Goal: Task Accomplishment & Management: Manage account settings

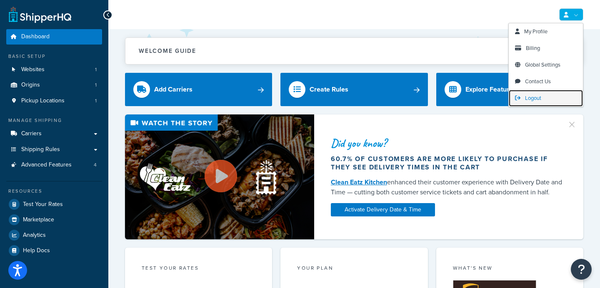
click at [538, 101] on span "Logout" at bounding box center [533, 98] width 16 height 8
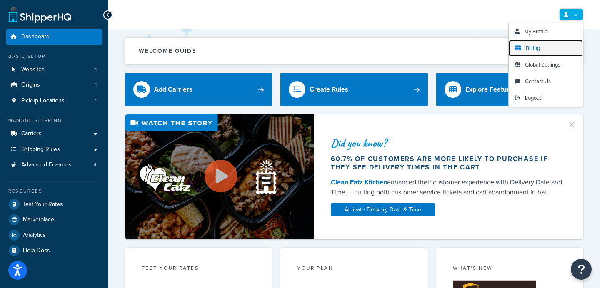
click at [541, 50] on link "Billing" at bounding box center [546, 48] width 74 height 17
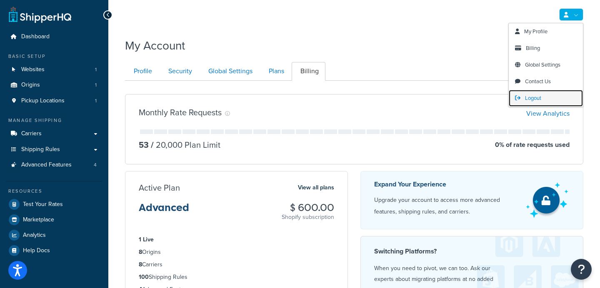
drag, startPoint x: 542, startPoint y: 99, endPoint x: 535, endPoint y: 98, distance: 7.2
click at [542, 99] on link "Logout" at bounding box center [546, 98] width 74 height 17
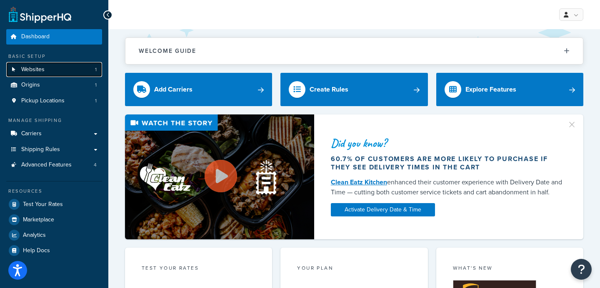
click at [67, 67] on link "Websites 1" at bounding box center [54, 69] width 96 height 15
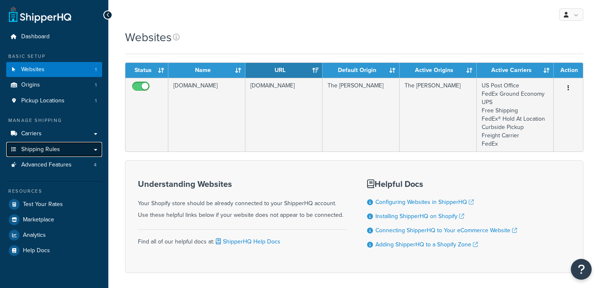
click at [50, 145] on link "Shipping Rules" at bounding box center [54, 149] width 96 height 15
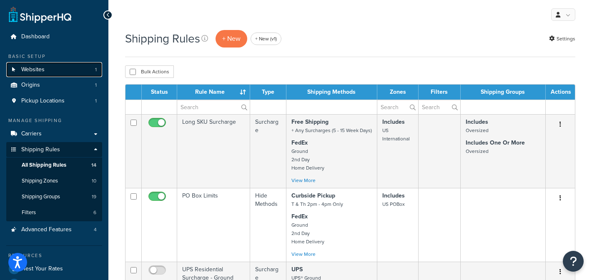
click at [59, 68] on link "Websites 1" at bounding box center [54, 69] width 96 height 15
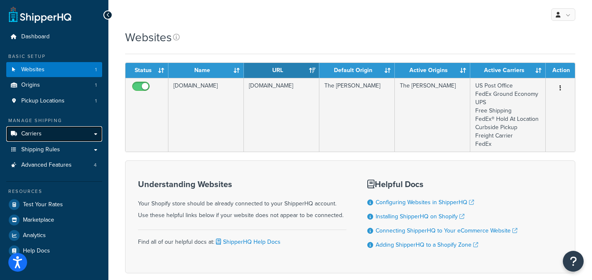
click at [33, 135] on span "Carriers" at bounding box center [31, 133] width 20 height 7
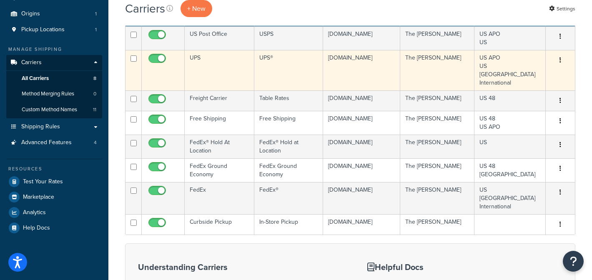
scroll to position [73, 0]
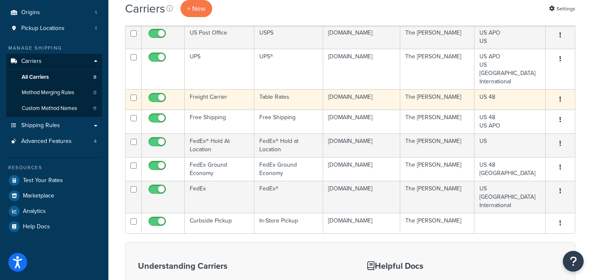
click at [217, 96] on td "Freight Carrier" at bounding box center [220, 99] width 70 height 20
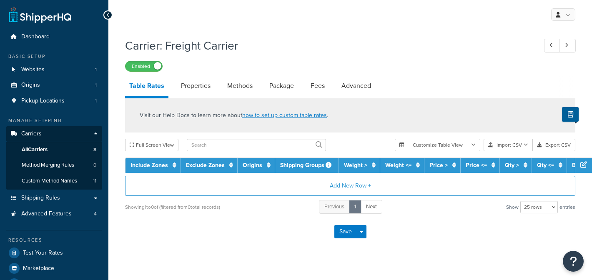
select select "25"
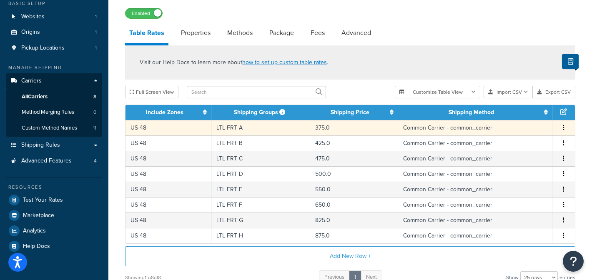
scroll to position [57, 0]
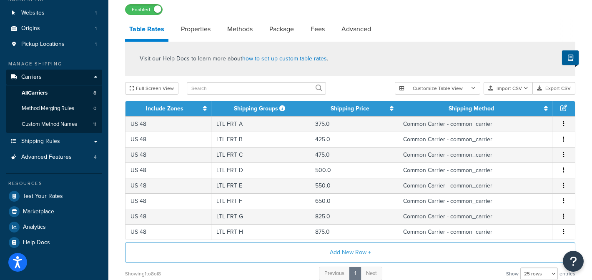
click at [344, 86] on div "Full Screen View" at bounding box center [256, 88] width 263 height 13
click at [355, 82] on div "Full Screen View" at bounding box center [256, 88] width 263 height 13
click at [360, 79] on div "Visit our Help Docs to learn more about how to set up custom table rates . Full…" at bounding box center [350, 162] width 463 height 240
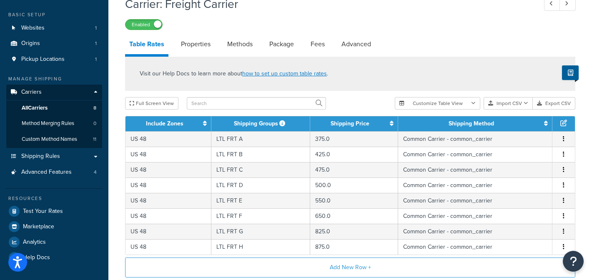
scroll to position [45, 0]
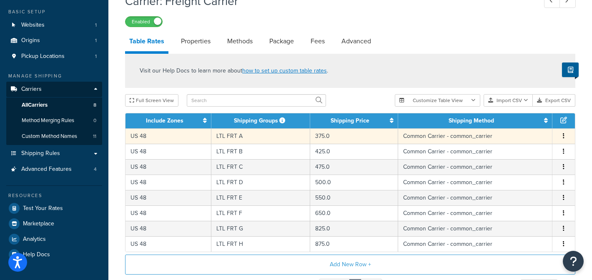
click at [278, 138] on td "LTL FRT A" at bounding box center [260, 135] width 99 height 15
select select "182054"
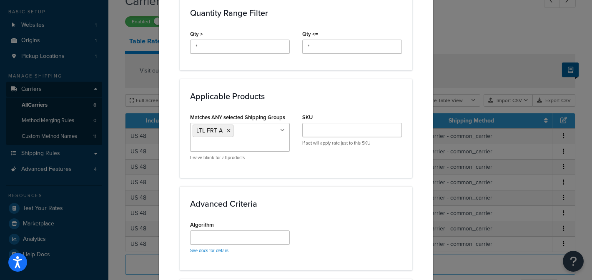
scroll to position [392, 0]
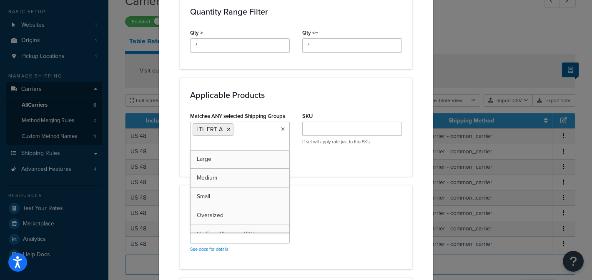
click at [264, 132] on ul "LTL FRT A" at bounding box center [240, 136] width 100 height 29
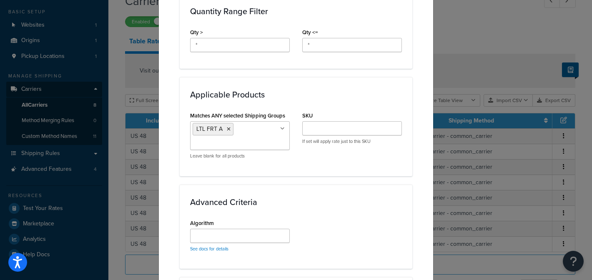
click at [350, 208] on div "Advanced Criteria Algorithm See docs for details" at bounding box center [296, 227] width 233 height 84
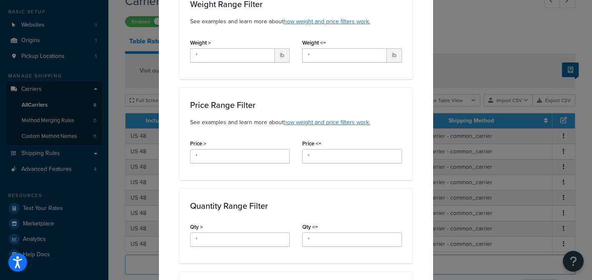
scroll to position [0, 0]
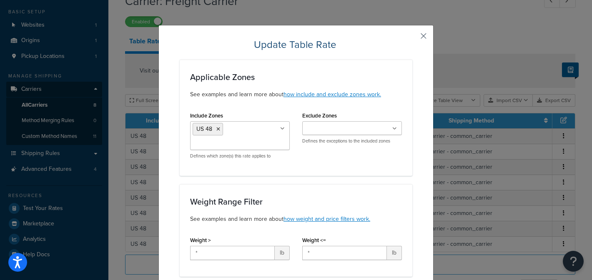
click at [412, 38] on button "button" at bounding box center [411, 39] width 2 height 2
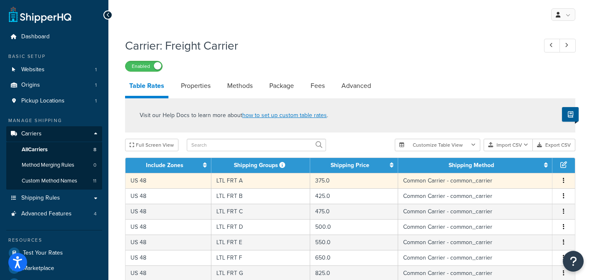
click at [267, 184] on td "LTL FRT A" at bounding box center [260, 180] width 99 height 15
select select "182054"
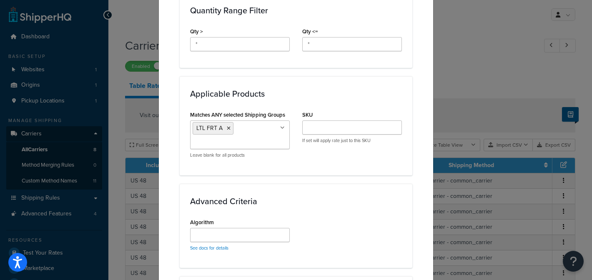
scroll to position [393, 0]
click at [291, 113] on div "Matches ANY selected Shipping Groups LTL FRT A Large Medium Small Oversized No …" at bounding box center [240, 136] width 112 height 56
drag, startPoint x: 288, startPoint y: 116, endPoint x: 189, endPoint y: 112, distance: 99.3
click at [189, 112] on div "Matches ANY selected Shipping Groups LTL FRT A Large Medium Small Oversized No …" at bounding box center [240, 136] width 112 height 56
click at [317, 174] on div "Applicable Products Matches ANY selected Shipping Groups LTL FRT A Large Medium…" at bounding box center [296, 125] width 233 height 99
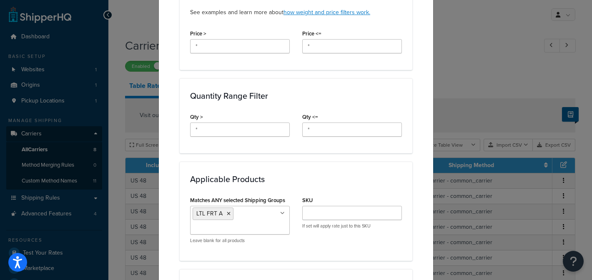
scroll to position [0, 0]
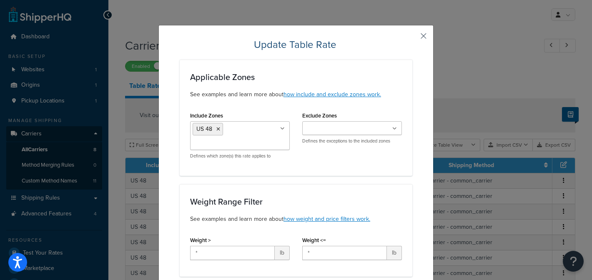
click at [412, 38] on button "button" at bounding box center [411, 39] width 2 height 2
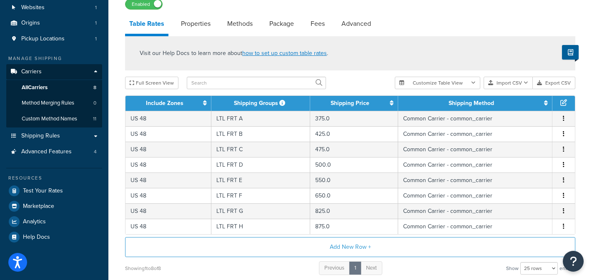
scroll to position [67, 0]
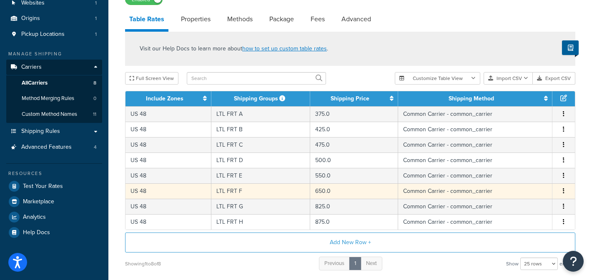
click at [261, 188] on td "LTL FRT F" at bounding box center [260, 190] width 99 height 15
select select "182054"
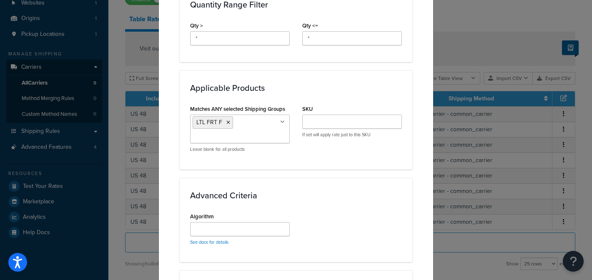
scroll to position [387, 0]
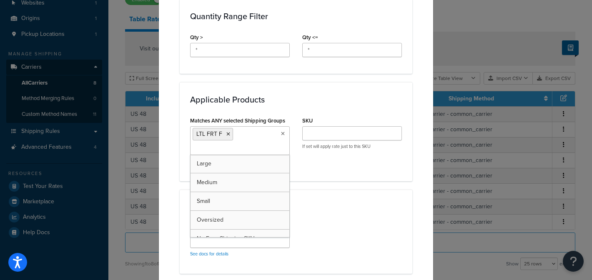
click at [256, 148] on ul "LTL FRT F" at bounding box center [240, 140] width 100 height 29
click at [299, 213] on div "Advanced Criteria Algorithm See docs for details" at bounding box center [296, 232] width 233 height 84
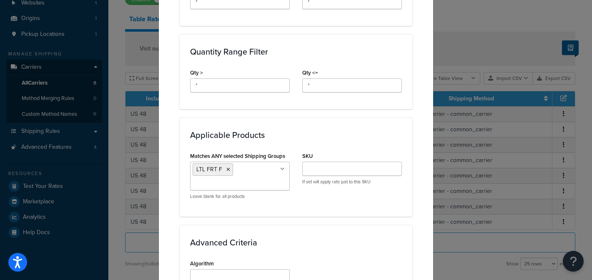
scroll to position [352, 0]
click at [263, 184] on ul "LTL FRT F" at bounding box center [240, 175] width 100 height 29
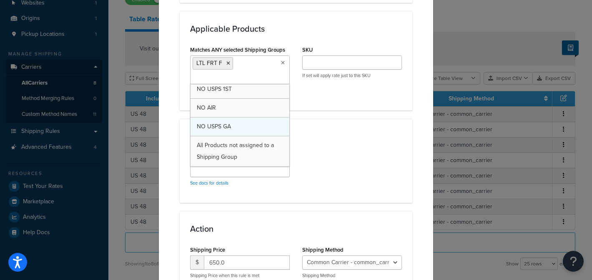
scroll to position [462, 0]
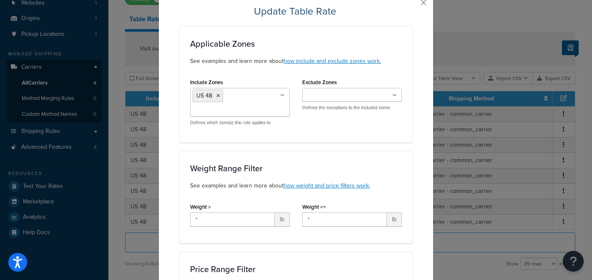
scroll to position [0, 0]
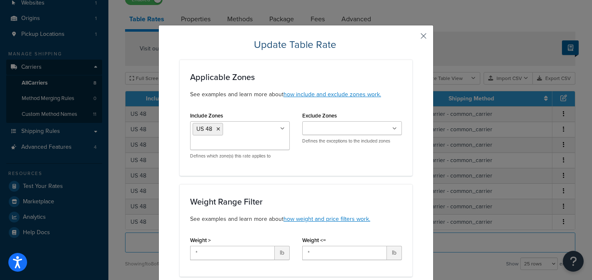
click at [412, 38] on button "button" at bounding box center [411, 39] width 2 height 2
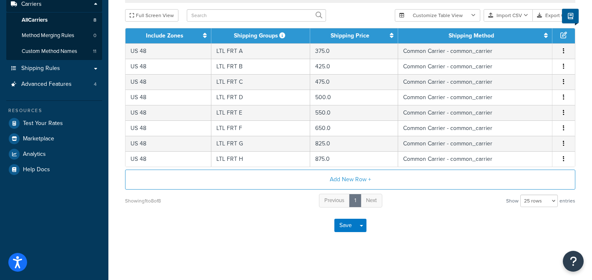
scroll to position [134, 0]
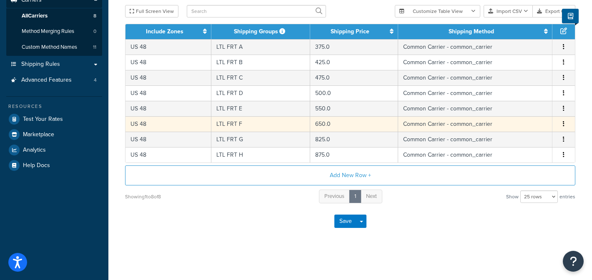
click at [256, 125] on td "LTL FRT F" at bounding box center [260, 123] width 99 height 15
select select "182054"
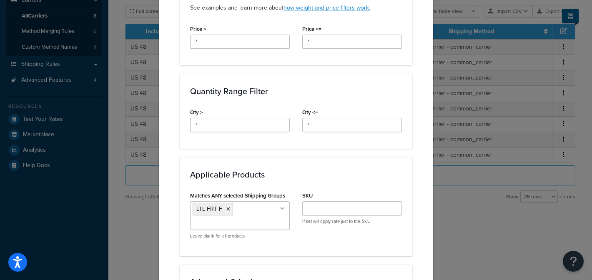
scroll to position [314, 0]
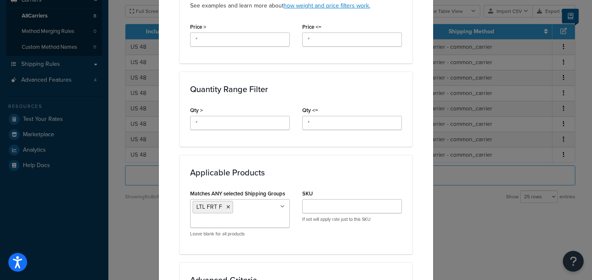
click at [248, 215] on ul "LTL FRT F" at bounding box center [240, 213] width 100 height 29
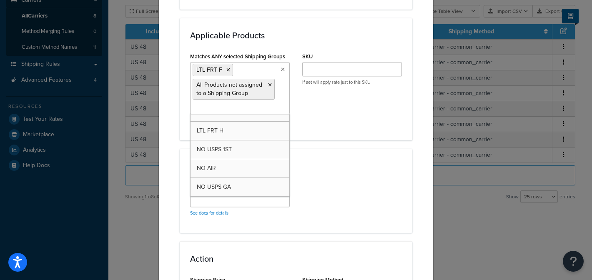
scroll to position [558, 0]
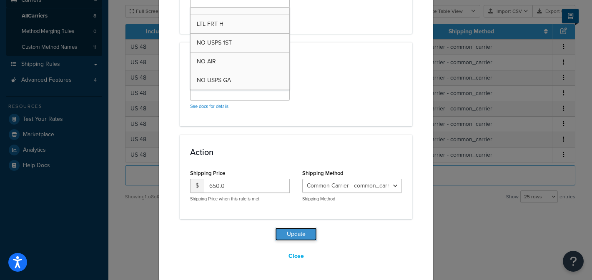
click at [297, 234] on button "Update" at bounding box center [296, 234] width 42 height 13
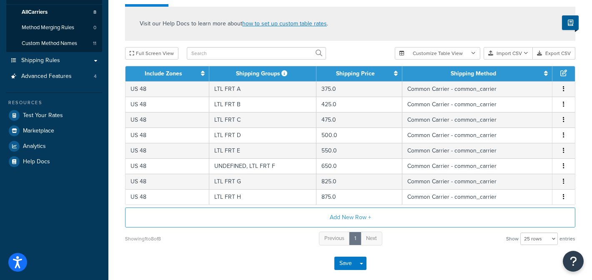
scroll to position [180, 0]
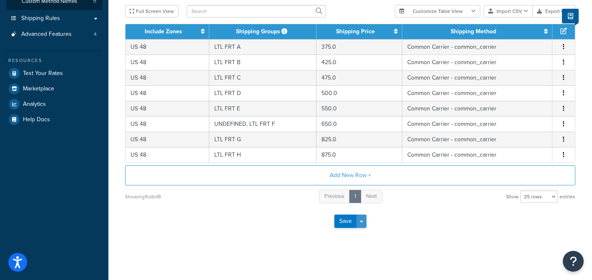
click at [365, 221] on button "Save Dropdown" at bounding box center [361, 221] width 10 height 13
click at [377, 235] on button "Save and Edit" at bounding box center [364, 237] width 61 height 18
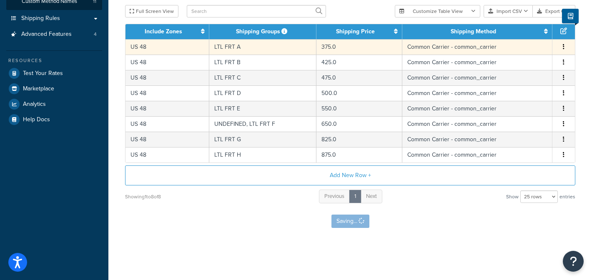
scroll to position [0, 0]
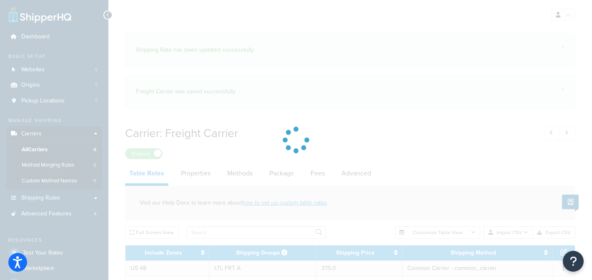
select select "25"
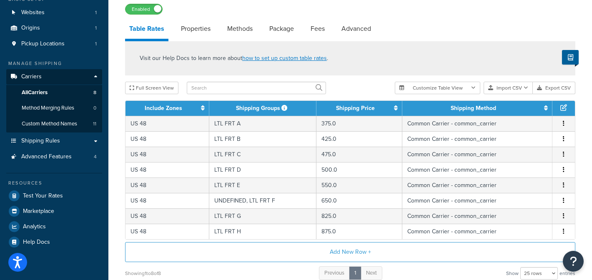
scroll to position [58, 0]
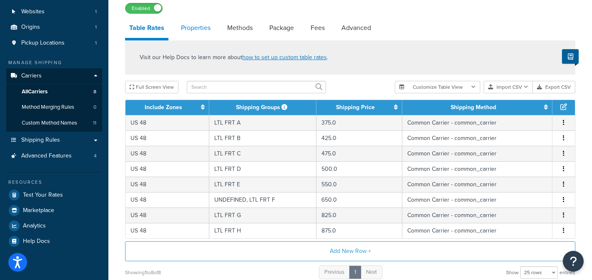
click at [201, 31] on link "Properties" at bounding box center [196, 28] width 38 height 20
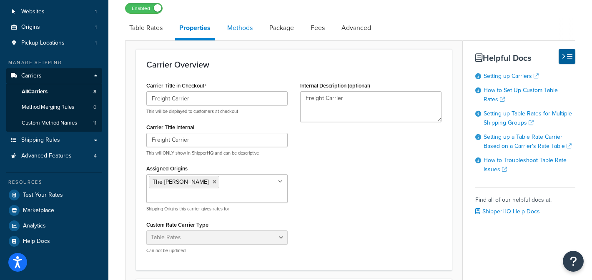
click at [249, 33] on link "Methods" at bounding box center [240, 28] width 34 height 20
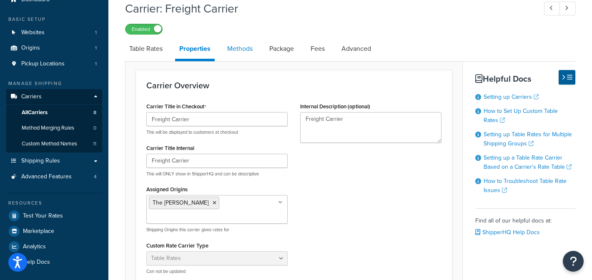
select select "25"
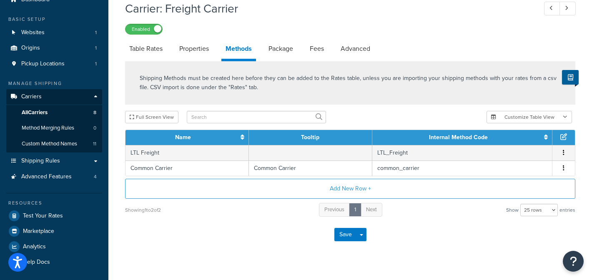
scroll to position [51, 0]
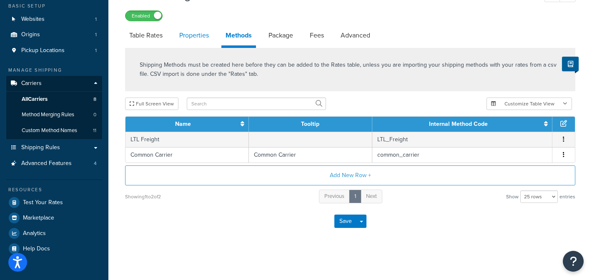
click at [198, 33] on link "Properties" at bounding box center [194, 35] width 38 height 20
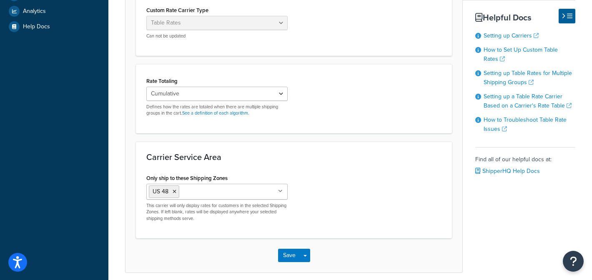
scroll to position [294, 0]
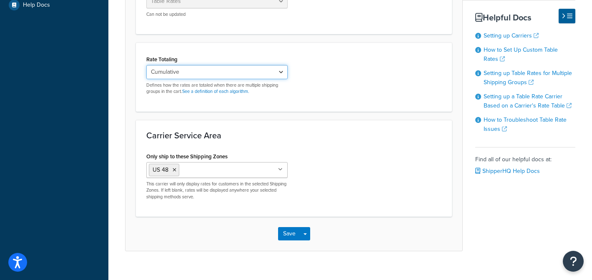
click at [234, 65] on select "Cumulative Highest Per Item Per SKU" at bounding box center [216, 72] width 141 height 14
click at [242, 65] on select "Cumulative Highest Per Item Per SKU" at bounding box center [216, 72] width 141 height 14
click at [258, 65] on select "Cumulative Highest Per Item Per SKU" at bounding box center [216, 72] width 141 height 14
select select "HIGHEST"
click at [146, 65] on select "Cumulative Highest Per Item Per SKU" at bounding box center [216, 72] width 141 height 14
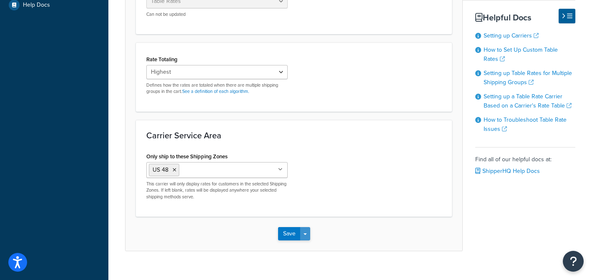
click at [307, 227] on button "Save Dropdown" at bounding box center [305, 233] width 10 height 13
click at [315, 240] on button "Save and Edit" at bounding box center [308, 249] width 61 height 18
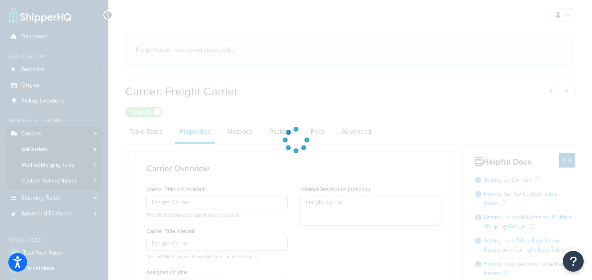
select select "HIGHEST"
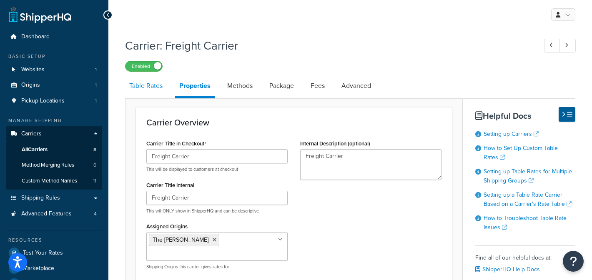
click at [149, 87] on link "Table Rates" at bounding box center [146, 86] width 42 height 20
select select "25"
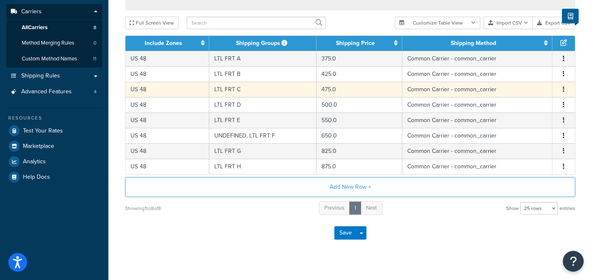
scroll to position [134, 0]
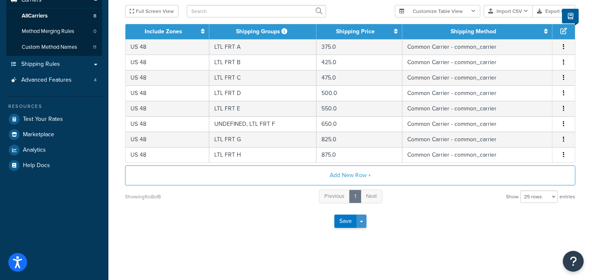
click at [363, 226] on button "Save Dropdown" at bounding box center [361, 221] width 10 height 13
click at [375, 235] on button "Save and Edit" at bounding box center [364, 237] width 61 height 18
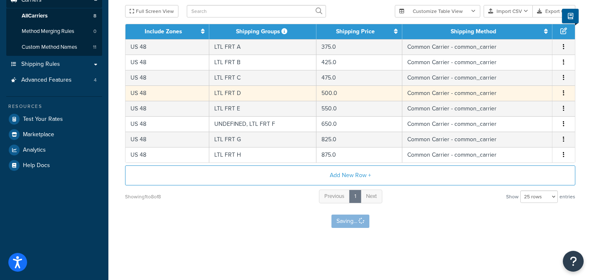
scroll to position [0, 0]
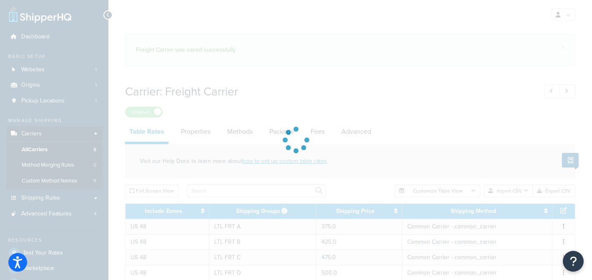
select select "25"
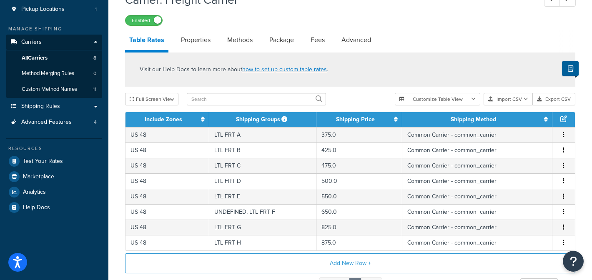
scroll to position [101, 0]
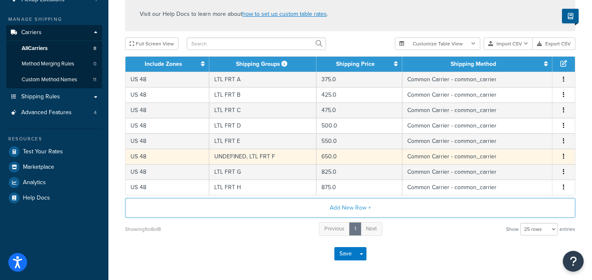
click at [281, 160] on td "UNDEFINED, LTL FRT F" at bounding box center [263, 156] width 108 height 15
select select "182054"
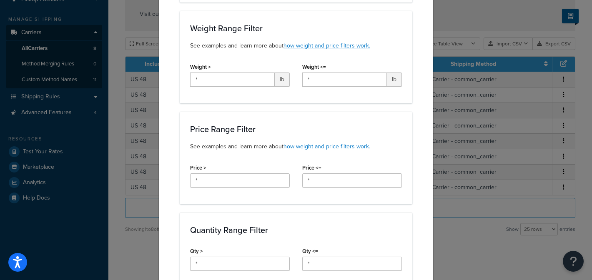
scroll to position [0, 0]
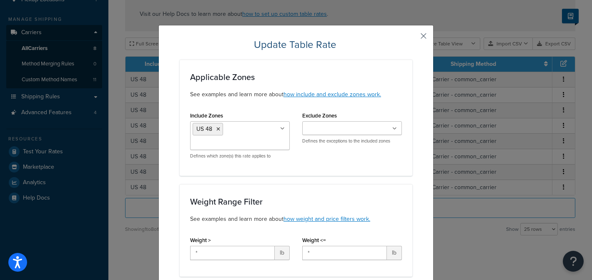
click at [412, 38] on button "button" at bounding box center [411, 39] width 2 height 2
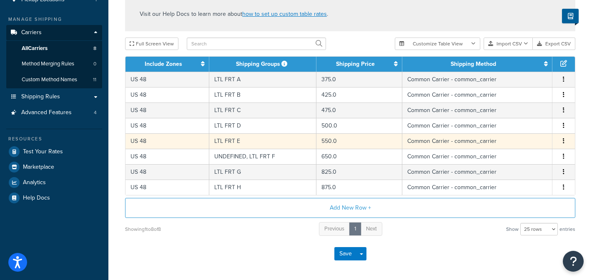
click at [280, 147] on td "LTL FRT E" at bounding box center [263, 140] width 108 height 15
select select "182054"
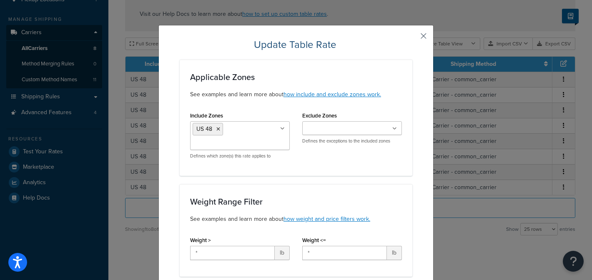
click at [412, 38] on button "button" at bounding box center [411, 39] width 2 height 2
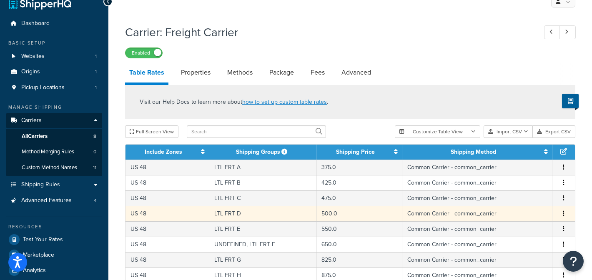
scroll to position [13, 0]
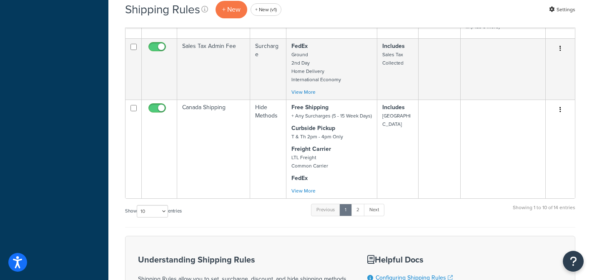
scroll to position [646, 0]
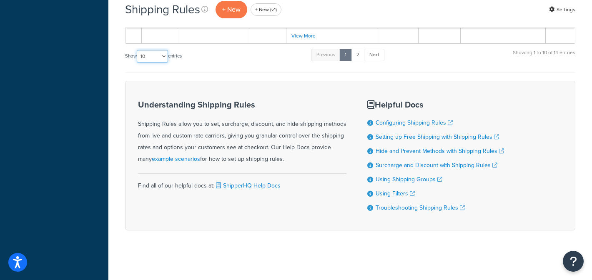
click at [153, 52] on select "10 15 25 50 100 1000" at bounding box center [152, 56] width 31 height 13
select select "25"
click at [138, 50] on select "10 15 25 50 100 1000" at bounding box center [152, 56] width 31 height 13
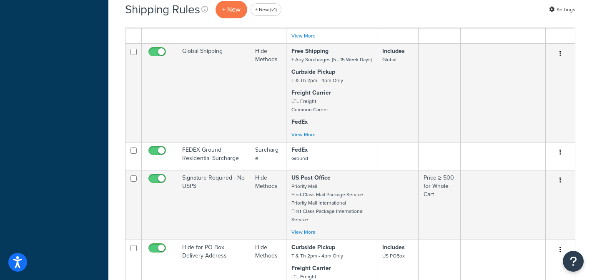
scroll to position [0, 0]
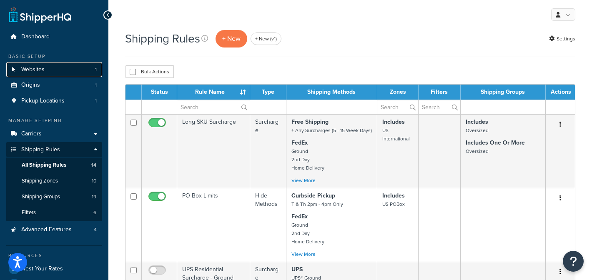
click at [38, 66] on span "Websites" at bounding box center [32, 69] width 23 height 7
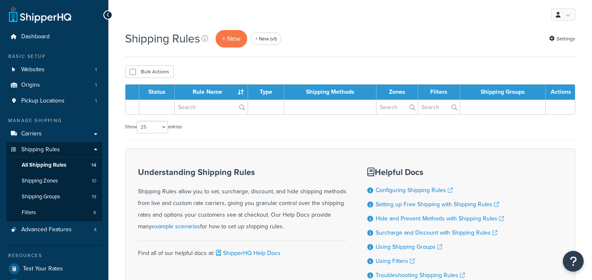
select select "25"
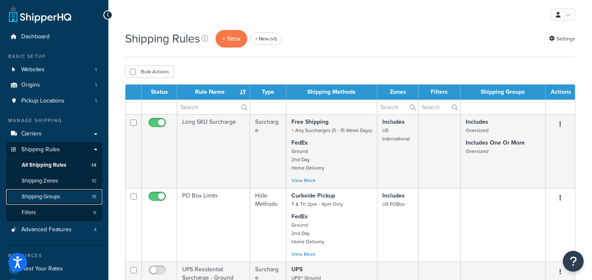
click at [68, 195] on link "Shipping Groups 19" at bounding box center [54, 196] width 96 height 15
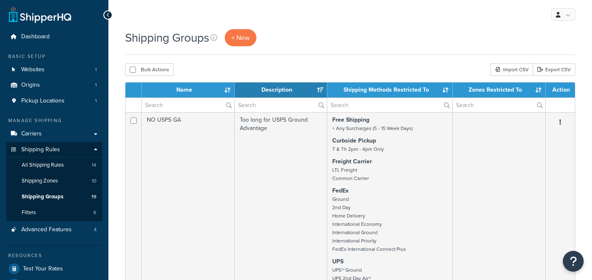
select select "15"
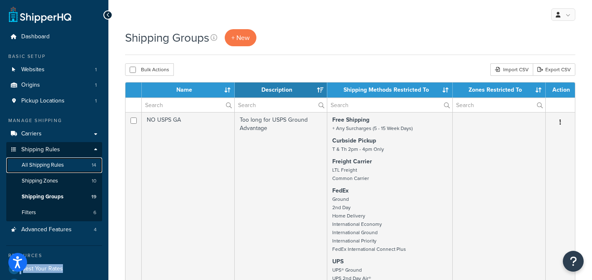
click at [84, 167] on link "All Shipping Rules 14" at bounding box center [54, 165] width 96 height 15
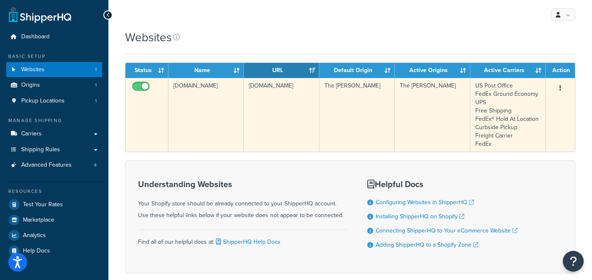
click at [200, 111] on td "[DOMAIN_NAME]" at bounding box center [205, 115] width 75 height 74
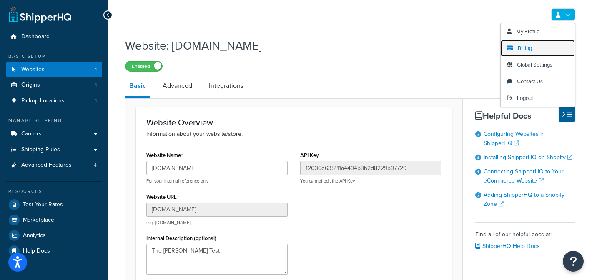
click at [520, 46] on span "Billing" at bounding box center [525, 48] width 14 height 8
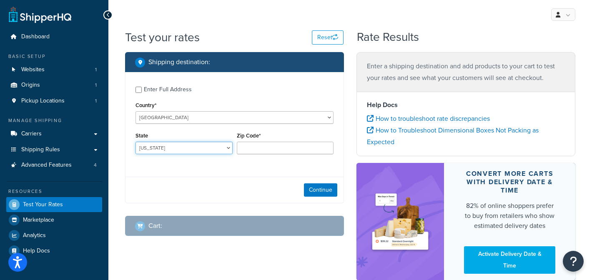
click at [197, 146] on select "[US_STATE] [US_STATE] [US_STATE] [US_STATE] [US_STATE] Armed Forces Americas Ar…" at bounding box center [183, 148] width 97 height 13
select select "[GEOGRAPHIC_DATA]"
click at [135, 142] on select "[US_STATE] [US_STATE] [US_STATE] [US_STATE] [US_STATE] Armed Forces Americas Ar…" at bounding box center [183, 148] width 97 height 13
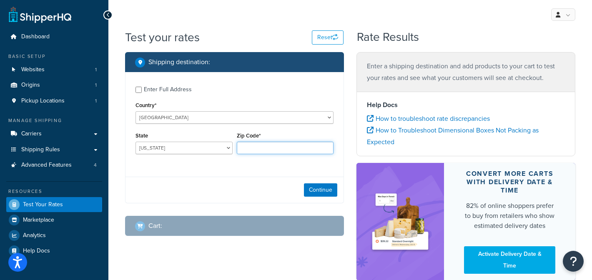
click at [248, 146] on input "Zip Code*" at bounding box center [285, 148] width 97 height 13
type input "78132"
drag, startPoint x: 202, startPoint y: 196, endPoint x: 240, endPoint y: 191, distance: 37.8
click at [202, 196] on div "Continue" at bounding box center [234, 190] width 218 height 26
click at [317, 186] on button "Continue" at bounding box center [320, 189] width 33 height 13
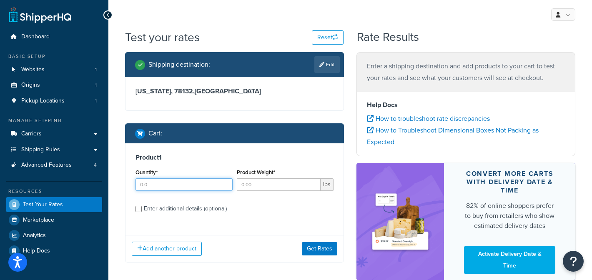
drag, startPoint x: 163, startPoint y: 180, endPoint x: 179, endPoint y: 180, distance: 15.4
click at [163, 180] on input "Quantity*" at bounding box center [183, 184] width 97 height 13
type input "1"
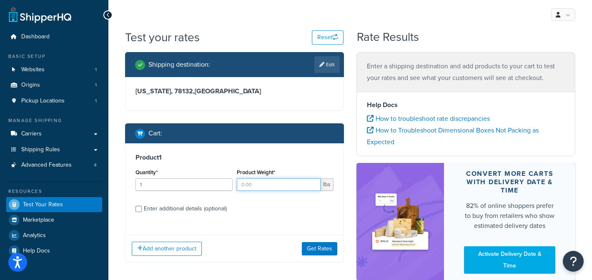
click at [254, 181] on input "Product Weight*" at bounding box center [279, 184] width 84 height 13
type input "500"
click at [189, 207] on div "Enter additional details (optional)" at bounding box center [185, 209] width 83 height 12
click at [142, 207] on input "Enter additional details (optional)" at bounding box center [138, 209] width 6 height 6
checkbox input "true"
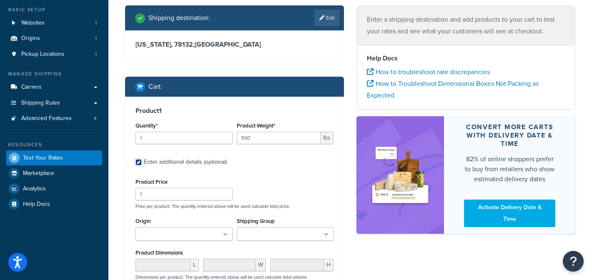
scroll to position [48, 0]
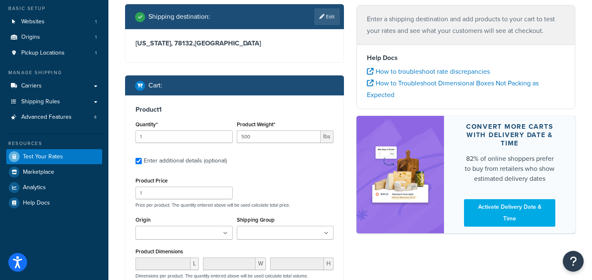
click at [295, 226] on ul at bounding box center [285, 233] width 97 height 14
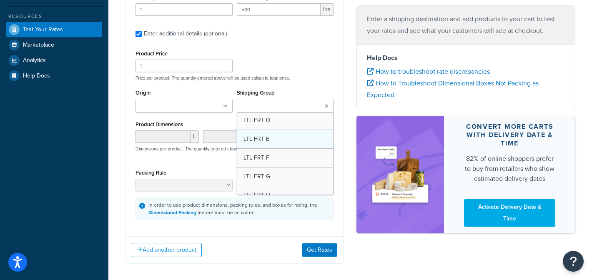
scroll to position [95, 0]
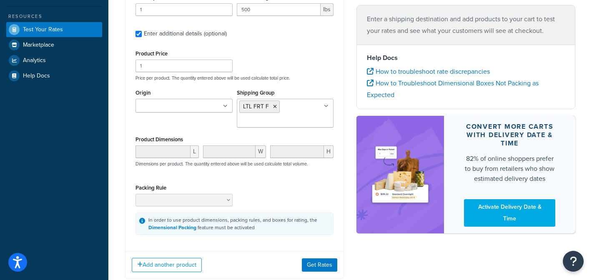
click at [343, 148] on div "Product 1 Quantity* 1 Product Weight* 500 lbs Enter additional details (optiona…" at bounding box center [234, 123] width 219 height 310
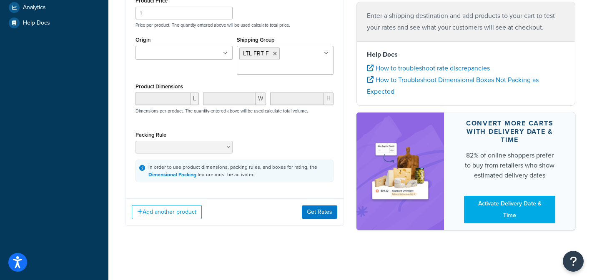
scroll to position [228, 0]
click at [160, 215] on button "Add another product" at bounding box center [167, 212] width 70 height 14
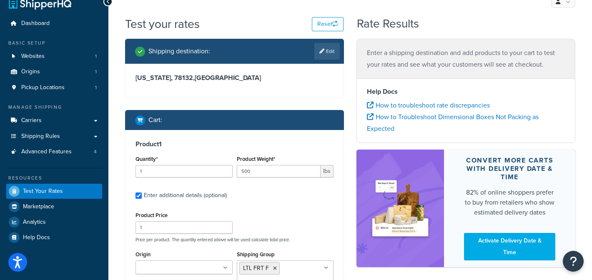
scroll to position [0, 0]
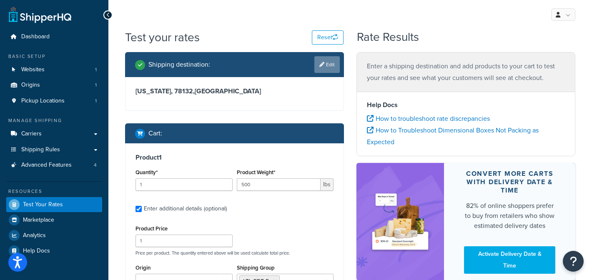
click at [328, 64] on link "Edit" at bounding box center [326, 64] width 25 height 17
select select "TX"
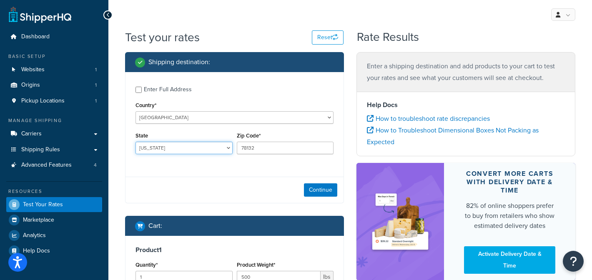
click at [200, 150] on select "Alabama Alaska American Samoa Arizona Arkansas Armed Forces Americas Armed Forc…" at bounding box center [183, 148] width 97 height 13
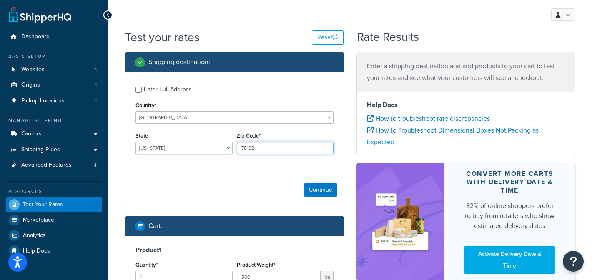
click at [276, 145] on input "78132" at bounding box center [285, 148] width 97 height 13
type input "40509"
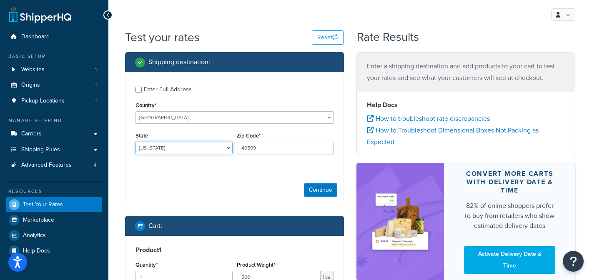
click at [170, 146] on select "Alabama Alaska American Samoa Arizona Arkansas Armed Forces Americas Armed Forc…" at bounding box center [183, 148] width 97 height 13
select select "KY"
click at [135, 142] on select "Alabama Alaska American Samoa Arizona Arkansas Armed Forces Americas Armed Forc…" at bounding box center [183, 148] width 97 height 13
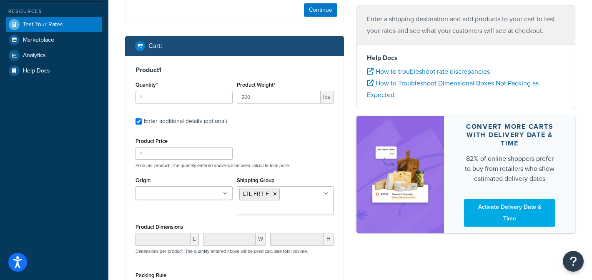
scroll to position [181, 0]
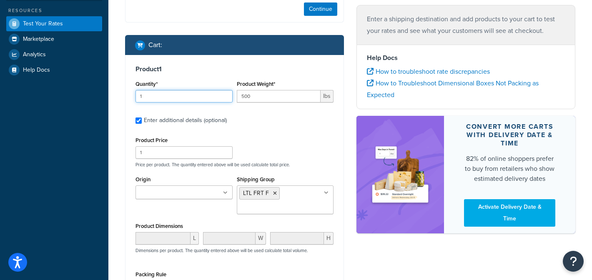
click at [195, 99] on input "1" at bounding box center [183, 96] width 97 height 13
drag, startPoint x: 180, startPoint y: 68, endPoint x: 113, endPoint y: 65, distance: 67.5
click at [113, 65] on div "Test your rates Reset Rate Results Shipping destination : Enter Full Address Co…" at bounding box center [349, 254] width 483 height 813
click at [206, 63] on div "Product 1 Quantity* 1 Product Weight* 500 lbs Enter additional details (optiona…" at bounding box center [234, 193] width 218 height 277
click at [178, 97] on input "1" at bounding box center [183, 96] width 97 height 13
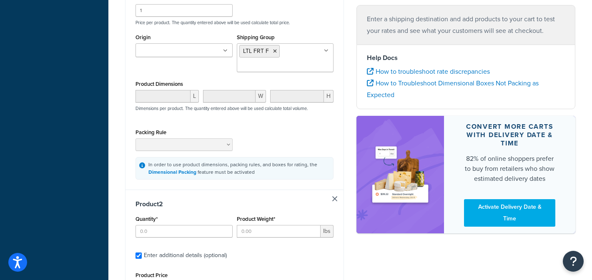
scroll to position [324, 0]
click at [335, 197] on link at bounding box center [334, 197] width 5 height 5
checkbox input "false"
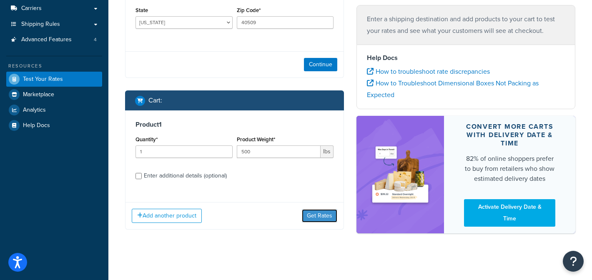
click at [323, 210] on button "Get Rates" at bounding box center [319, 215] width 35 height 13
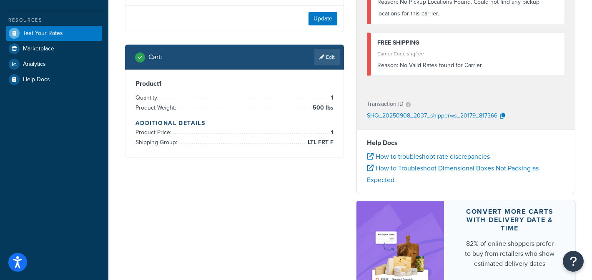
scroll to position [172, 0]
click at [328, 56] on link "Edit" at bounding box center [326, 56] width 25 height 17
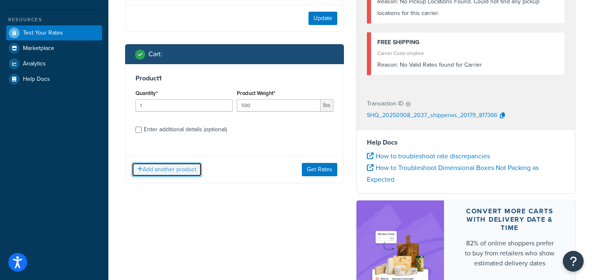
click at [152, 170] on button "Add another product" at bounding box center [167, 170] width 70 height 14
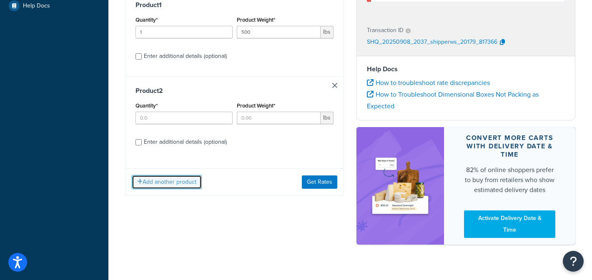
scroll to position [260, 0]
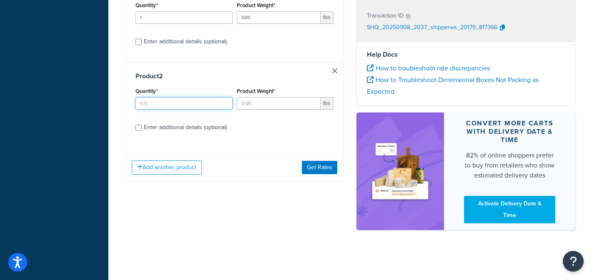
click at [179, 108] on input "Quantity*" at bounding box center [183, 103] width 97 height 13
type input "1"
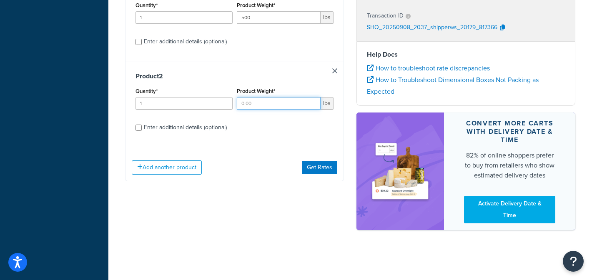
click at [277, 107] on input "Product Weight*" at bounding box center [279, 103] width 84 height 13
click at [214, 128] on div "Product 2 Quantity* 1 Product Weight* lbs Enter additional details (optional)" at bounding box center [234, 105] width 218 height 86
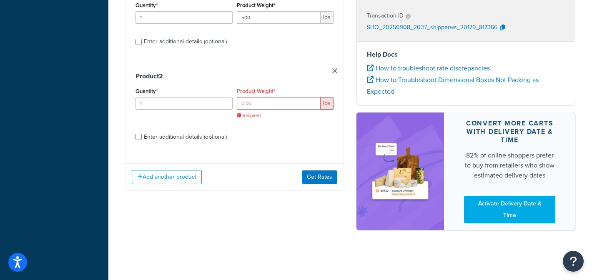
click at [207, 133] on div "Enter additional details (optional)" at bounding box center [185, 137] width 83 height 12
click at [142, 134] on input "Enter additional details (optional)" at bounding box center [138, 137] width 6 height 6
checkbox input "true"
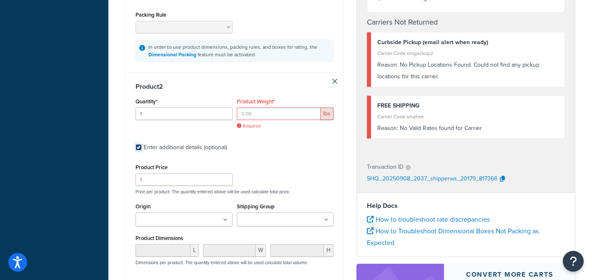
scroll to position [455, 0]
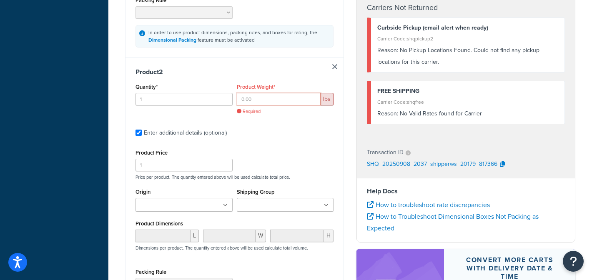
click at [276, 100] on input "Product Weight*" at bounding box center [279, 99] width 84 height 13
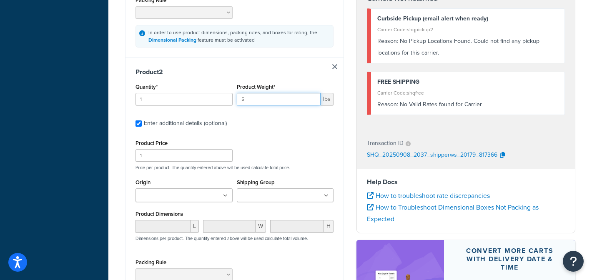
type input "5"
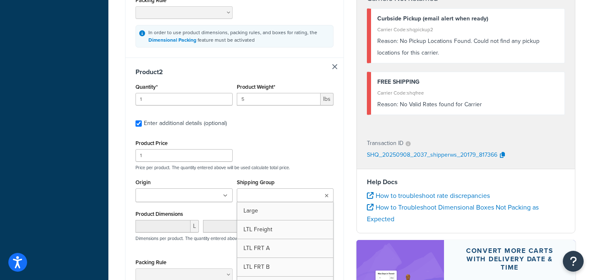
click at [303, 200] on ul at bounding box center [285, 195] width 97 height 14
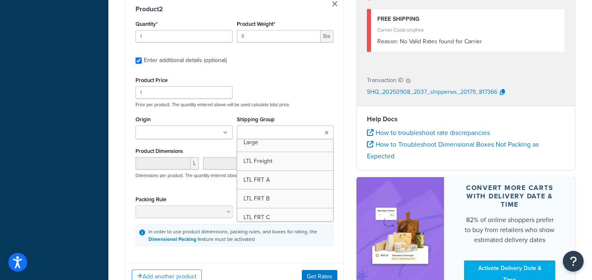
scroll to position [0, 0]
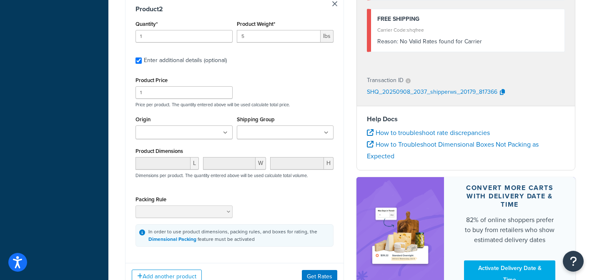
click at [354, 167] on div "The Woolery Freight Carrier Carrier Code: shqcustom1 $650.00 Freight Carrier - …" at bounding box center [465, 80] width 231 height 446
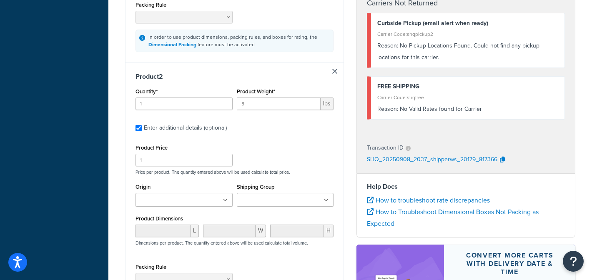
scroll to position [458, 0]
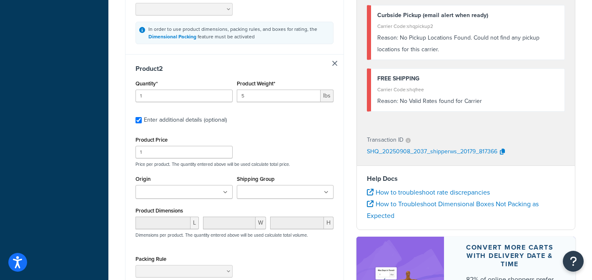
click at [298, 148] on div "Product Price 1 Price per product. The quantity entered above will be used calc…" at bounding box center [234, 150] width 202 height 33
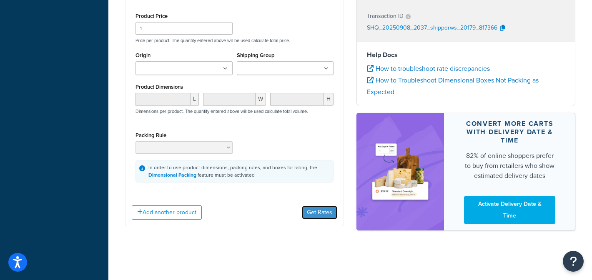
click at [322, 212] on button "Get Rates" at bounding box center [319, 212] width 35 height 13
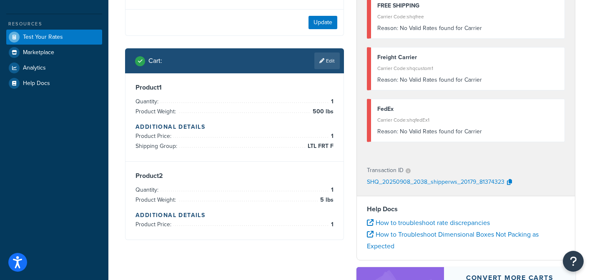
scroll to position [167, 0]
click at [510, 185] on icon "button" at bounding box center [509, 183] width 5 height 6
click at [345, 74] on div "Shipping destination : Enter Full Address Country* United States United Kingdom…" at bounding box center [234, 69] width 231 height 368
click at [329, 66] on link "Edit" at bounding box center [326, 61] width 25 height 17
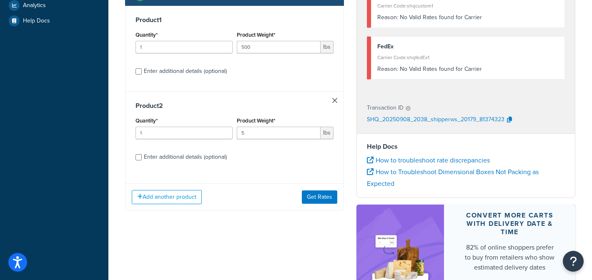
scroll to position [241, 0]
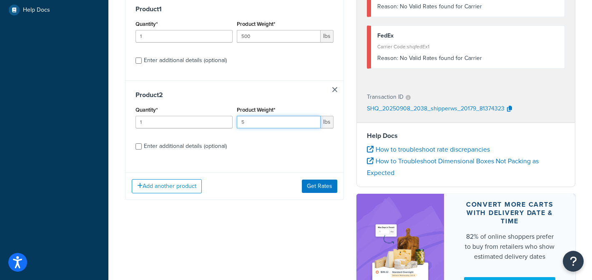
click at [254, 122] on input "5" at bounding box center [279, 122] width 84 height 13
type input "9"
type input "5.2"
click at [331, 183] on button "Get Rates" at bounding box center [319, 186] width 35 height 13
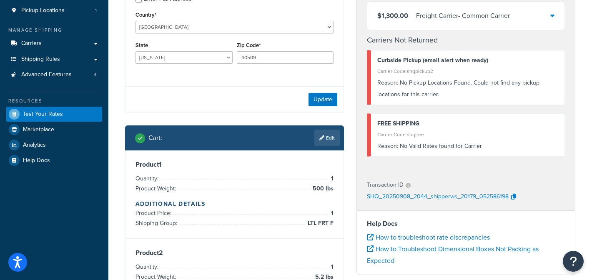
scroll to position [92, 0]
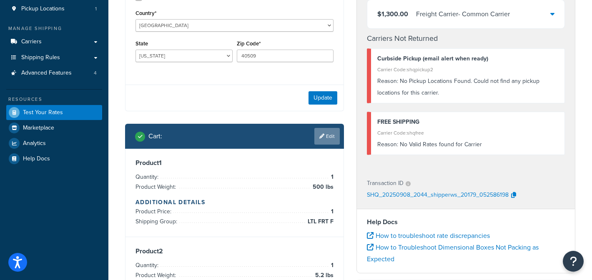
click at [331, 140] on link "Edit" at bounding box center [326, 136] width 25 height 17
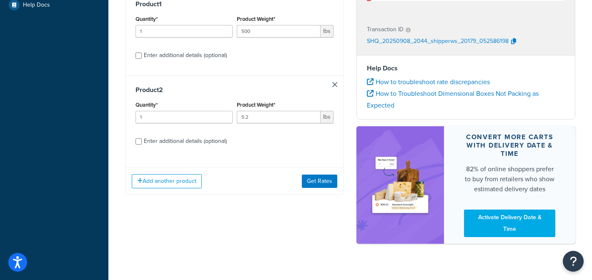
scroll to position [260, 0]
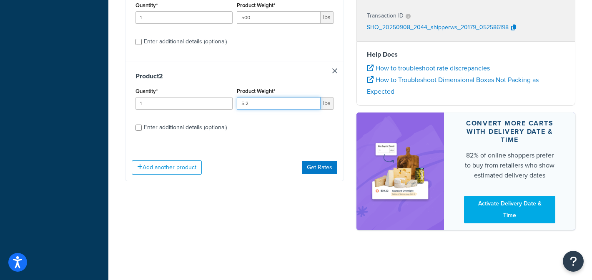
click at [262, 105] on input "5.2" at bounding box center [279, 103] width 84 height 13
type input "5.3"
click at [319, 164] on button "Get Rates" at bounding box center [319, 167] width 35 height 13
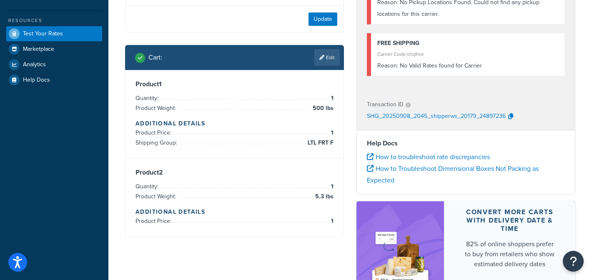
scroll to position [172, 0]
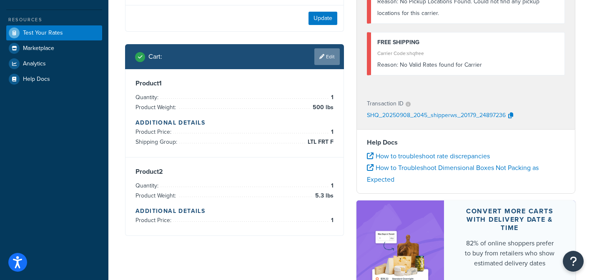
click at [331, 53] on link "Edit" at bounding box center [326, 56] width 25 height 17
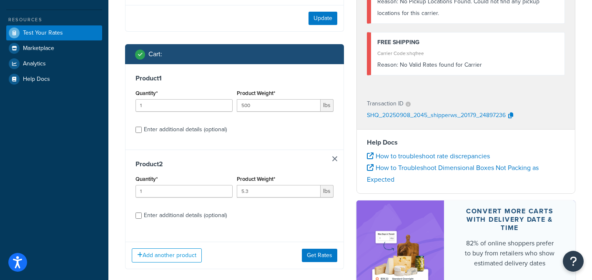
click at [335, 157] on link at bounding box center [334, 158] width 5 height 5
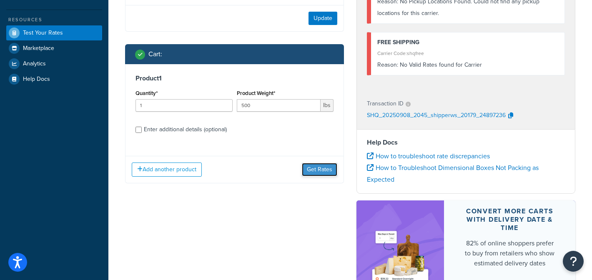
click at [325, 170] on button "Get Rates" at bounding box center [319, 169] width 35 height 13
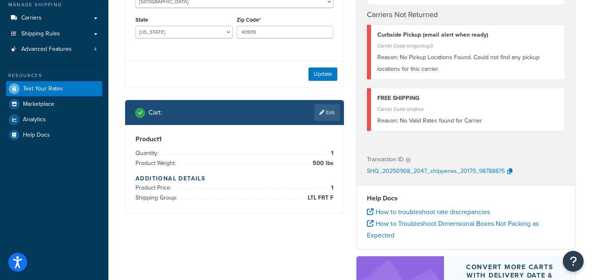
scroll to position [124, 0]
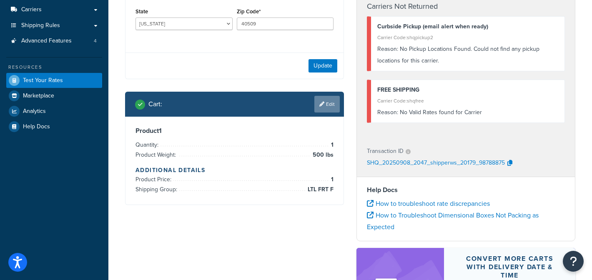
click at [328, 108] on link "Edit" at bounding box center [326, 104] width 25 height 17
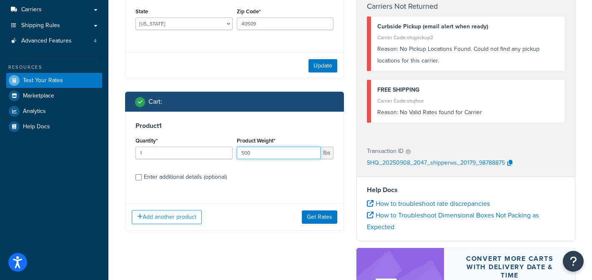
click at [262, 151] on input "500" at bounding box center [279, 153] width 84 height 13
type input "503"
click at [312, 218] on button "Get Rates" at bounding box center [319, 216] width 35 height 13
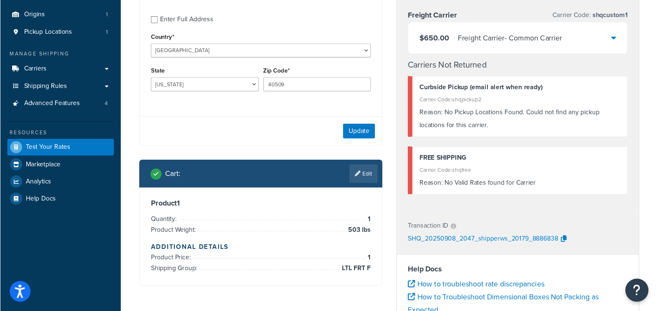
scroll to position [71, 0]
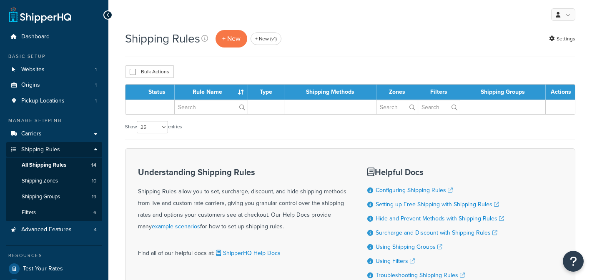
select select "25"
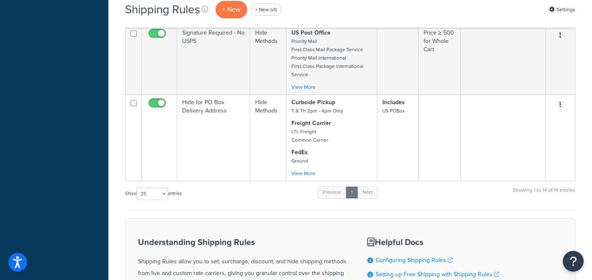
scroll to position [793, 0]
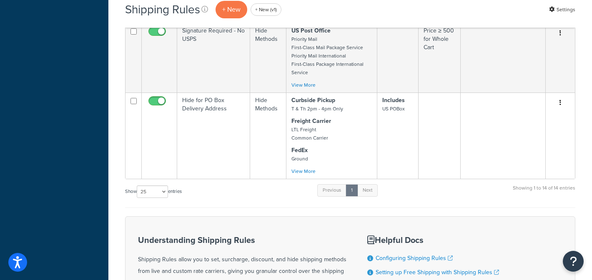
click at [272, 199] on div "Show 10 15 25 50 100 1000 entries Previous 1 Next Showing 1 to 14 of 14 entries" at bounding box center [350, 195] width 450 height 25
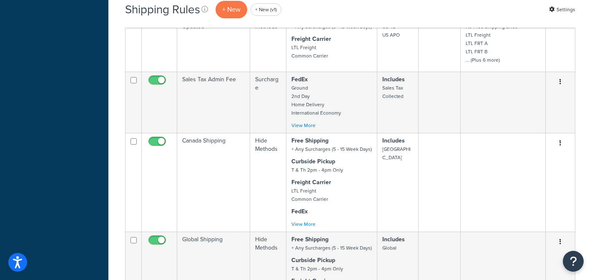
scroll to position [0, 0]
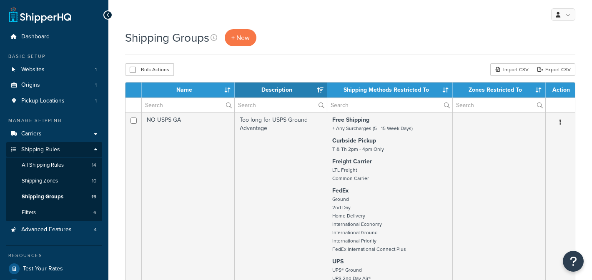
select select "15"
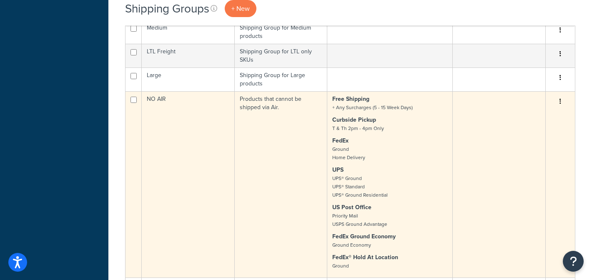
scroll to position [602, 0]
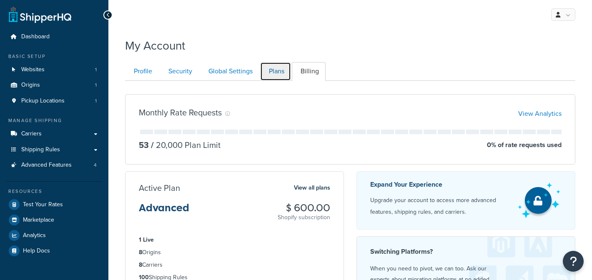
click at [273, 72] on link "Plans" at bounding box center [275, 71] width 31 height 19
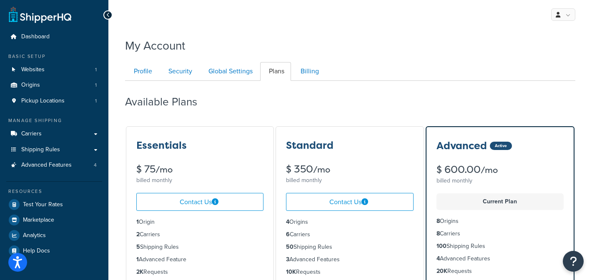
scroll to position [81, 0]
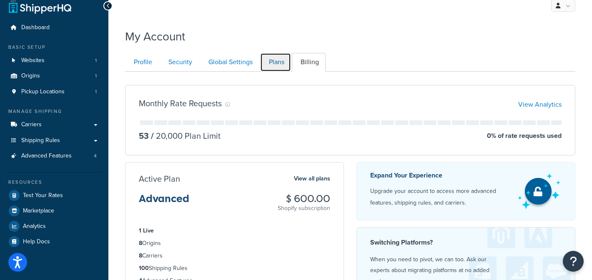
click at [278, 65] on link "Plans" at bounding box center [275, 62] width 31 height 19
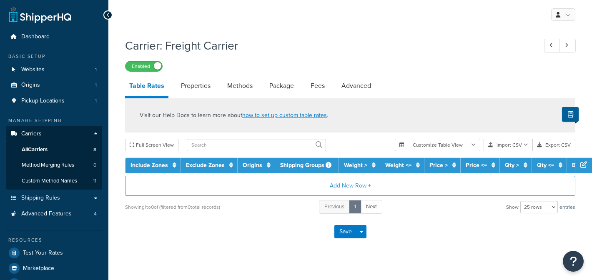
select select "25"
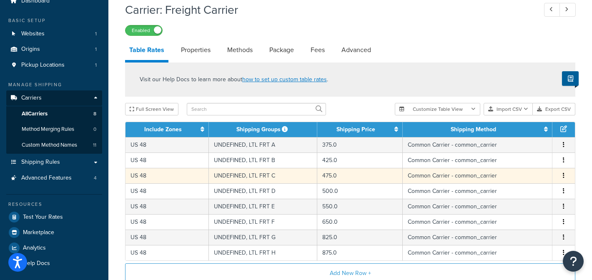
scroll to position [17, 0]
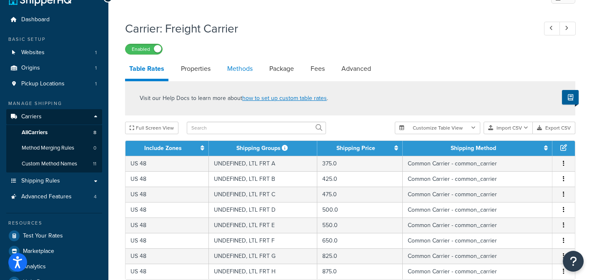
click at [235, 67] on link "Methods" at bounding box center [240, 69] width 34 height 20
select select "25"
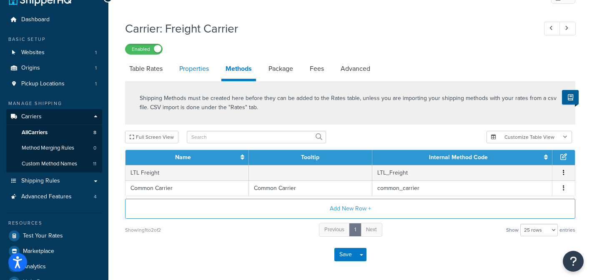
click at [198, 73] on link "Properties" at bounding box center [194, 69] width 38 height 20
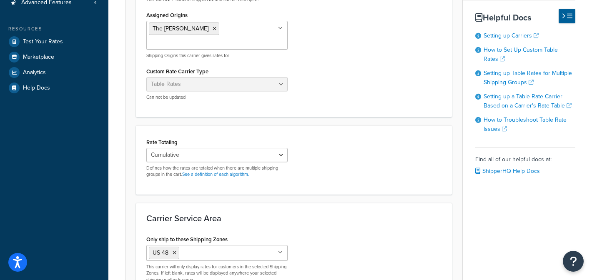
scroll to position [212, 0]
click at [232, 148] on select "Cumulative Highest Per Item Per SKU" at bounding box center [216, 155] width 141 height 14
select select "HIGHEST"
click at [146, 148] on select "Cumulative Highest Per Item Per SKU" at bounding box center [216, 155] width 141 height 14
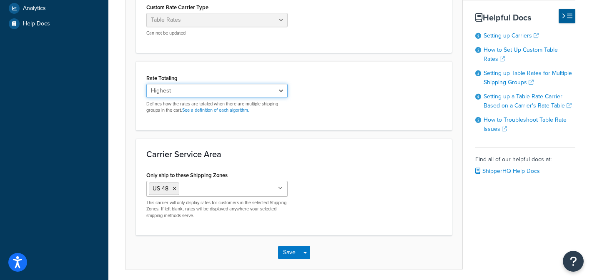
scroll to position [294, 0]
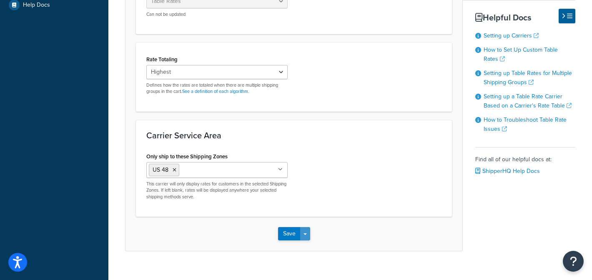
click at [306, 233] on span "button" at bounding box center [304, 234] width 3 height 2
click at [311, 240] on button "Save and Edit" at bounding box center [308, 249] width 61 height 18
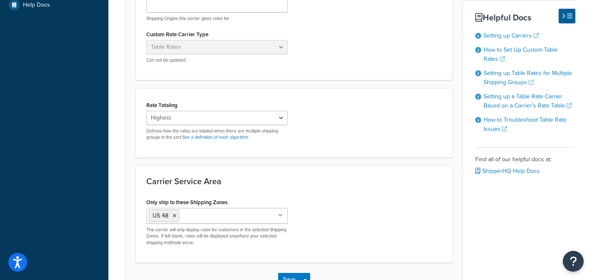
scroll to position [0, 0]
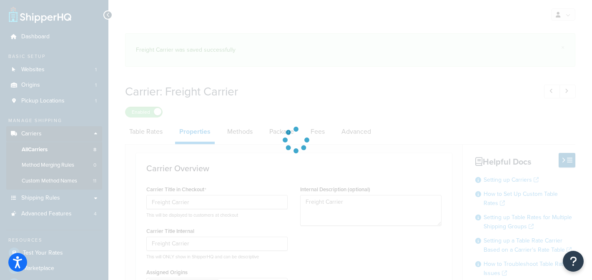
select select "HIGHEST"
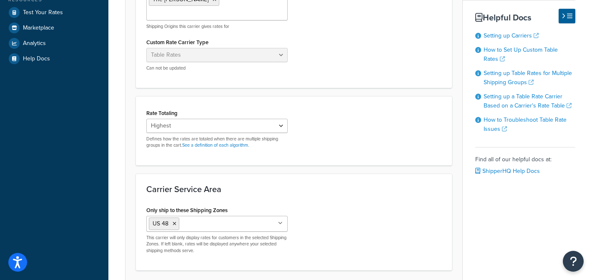
scroll to position [243, 0]
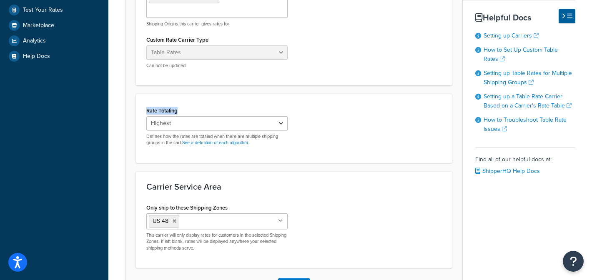
drag, startPoint x: 187, startPoint y: 98, endPoint x: 137, endPoint y: 96, distance: 50.1
click at [137, 96] on div "Rate Totaling Cumulative Highest Per Item Per SKU Defines how the rates are tot…" at bounding box center [294, 128] width 316 height 69
click at [268, 116] on select "Cumulative Highest Per Item Per SKU" at bounding box center [216, 123] width 141 height 14
click at [332, 130] on div "Rate Totaling Cumulative Highest Per Item Per SKU Defines how the rates are tot…" at bounding box center [294, 129] width 308 height 48
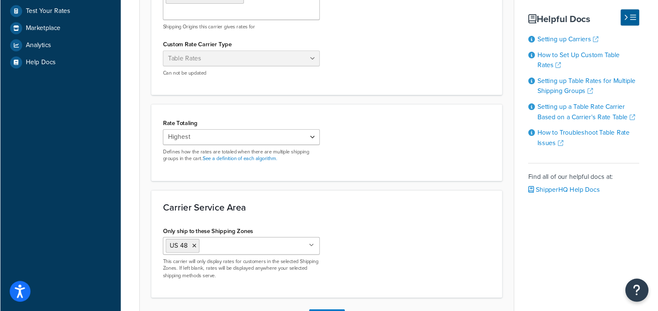
scroll to position [0, 0]
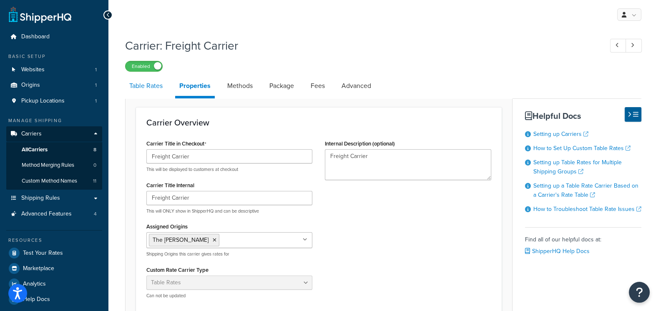
click at [144, 86] on link "Table Rates" at bounding box center [146, 86] width 42 height 20
select select "25"
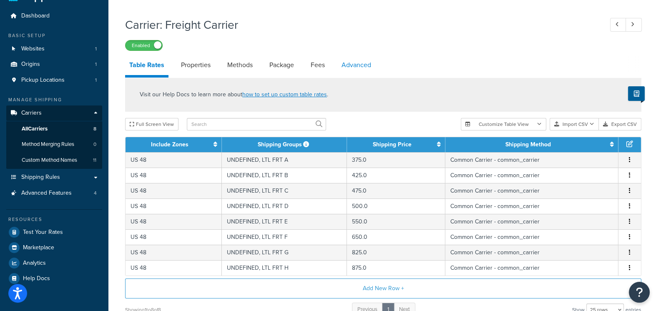
scroll to position [21, 0]
drag, startPoint x: 197, startPoint y: 68, endPoint x: 205, endPoint y: 65, distance: 8.6
click at [197, 68] on link "Properties" at bounding box center [196, 65] width 38 height 20
select select "HIGHEST"
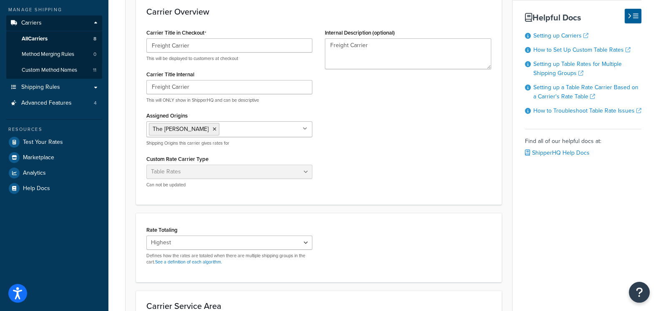
scroll to position [128, 0]
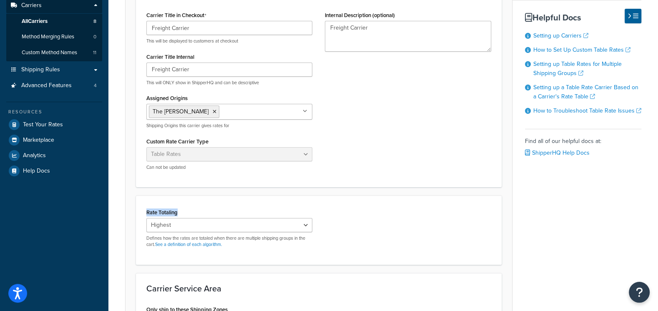
drag, startPoint x: 196, startPoint y: 210, endPoint x: 143, endPoint y: 209, distance: 53.8
click at [143, 209] on div "Rate Totaling Cumulative Highest Per Item Per SKU Defines how the rates are tot…" at bounding box center [229, 230] width 178 height 48
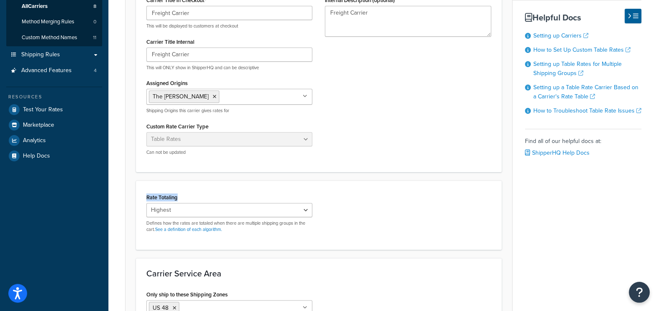
scroll to position [144, 0]
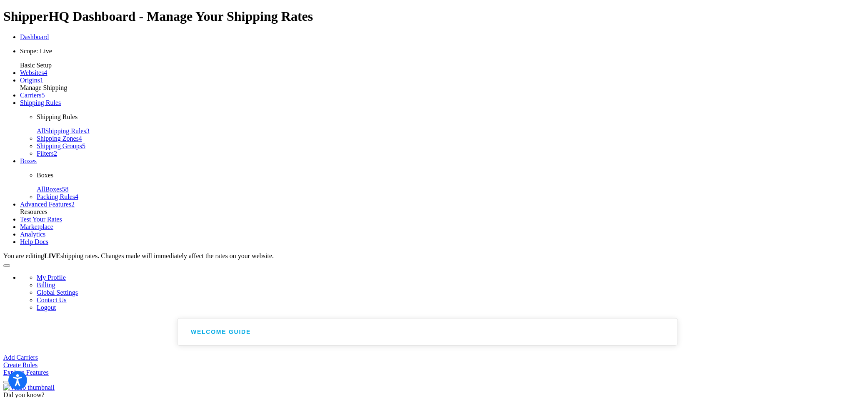
click at [42, 76] on span "Websites" at bounding box center [32, 72] width 24 height 7
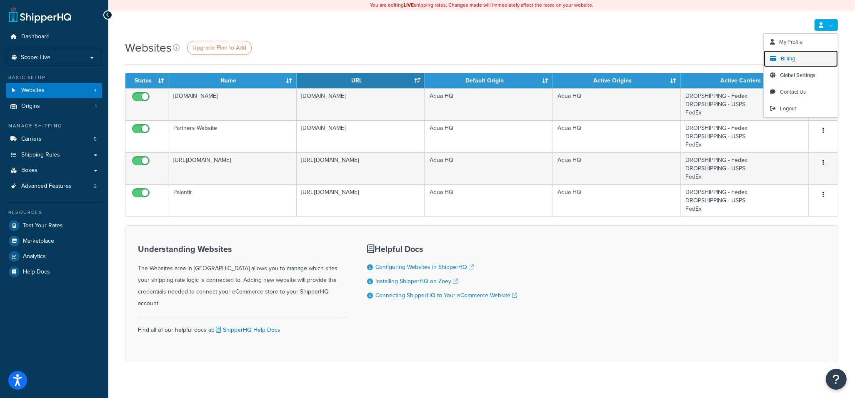
click at [798, 56] on link "Billing" at bounding box center [801, 58] width 74 height 17
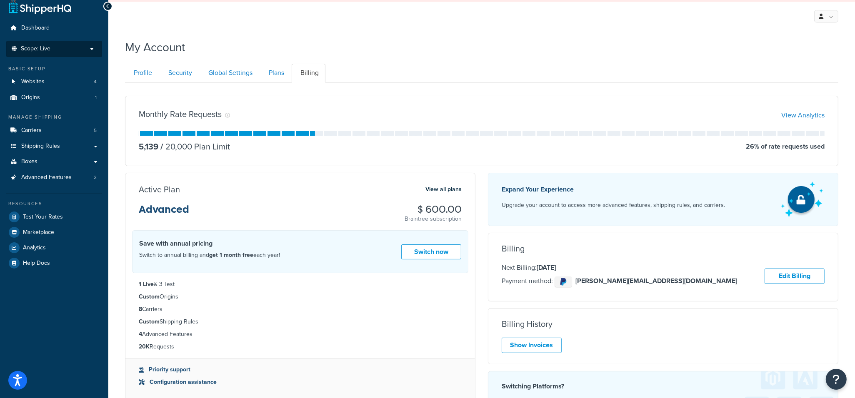
scroll to position [8, 0]
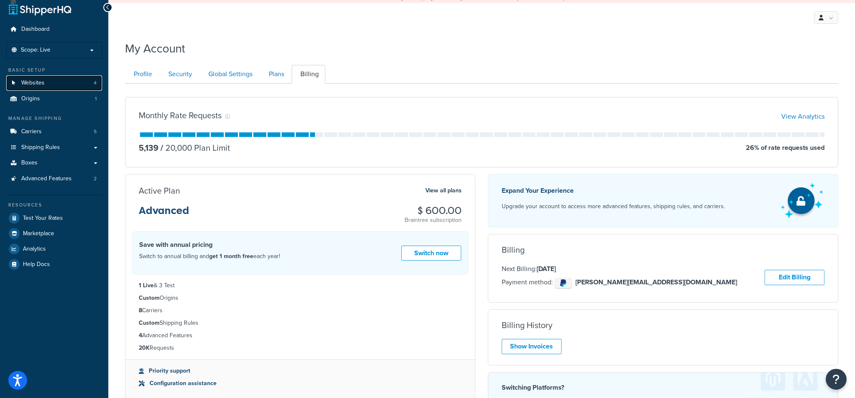
click at [58, 88] on link "Websites 4" at bounding box center [54, 82] width 96 height 15
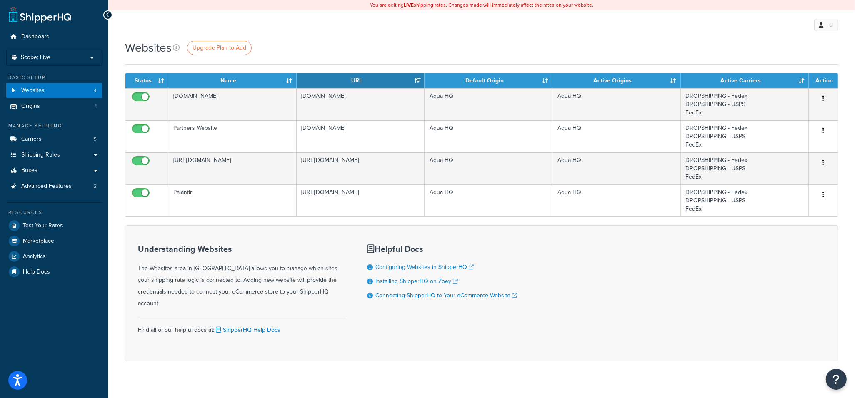
drag, startPoint x: 375, startPoint y: 46, endPoint x: 366, endPoint y: 43, distance: 9.6
click at [373, 45] on div "Websites Upgrade Plan to Add" at bounding box center [482, 48] width 714 height 16
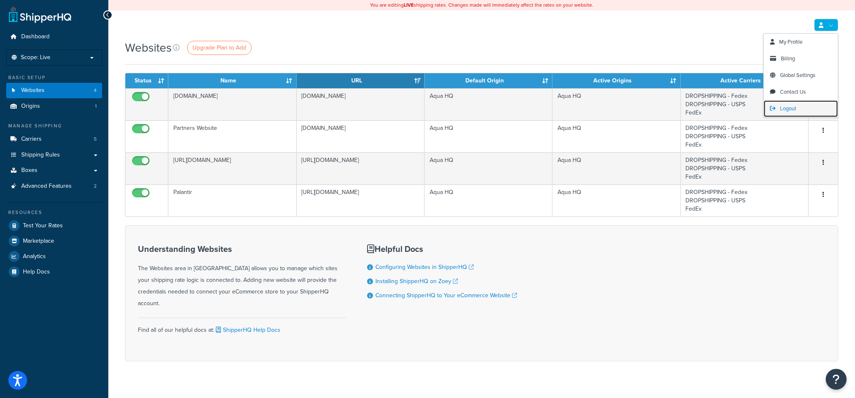
click at [799, 110] on link "Logout" at bounding box center [801, 108] width 74 height 17
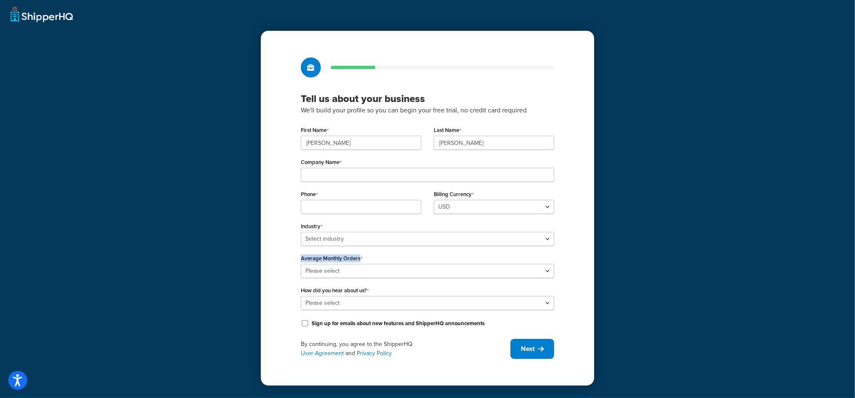
drag, startPoint x: 376, startPoint y: 259, endPoint x: 292, endPoint y: 255, distance: 83.9
click at [292, 255] on div "Tell us about your business We'll build your profile so you can begin your free…" at bounding box center [427, 208] width 333 height 355
click at [437, 259] on div "Average Monthly Orders Please select 0-500 501-1,000 1,001-10,000 10,001-20,000…" at bounding box center [427, 266] width 253 height 26
drag, startPoint x: 373, startPoint y: 258, endPoint x: 291, endPoint y: 257, distance: 82.5
click at [291, 257] on div "Tell us about your business We'll build your profile so you can begin your free…" at bounding box center [427, 208] width 333 height 355
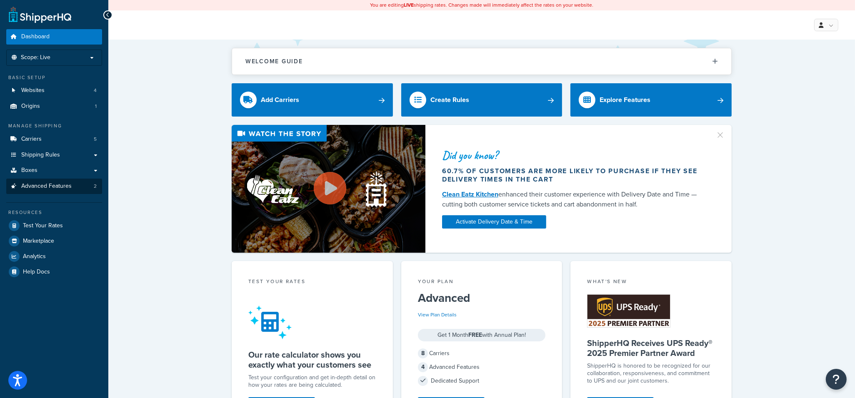
scroll to position [0, 0]
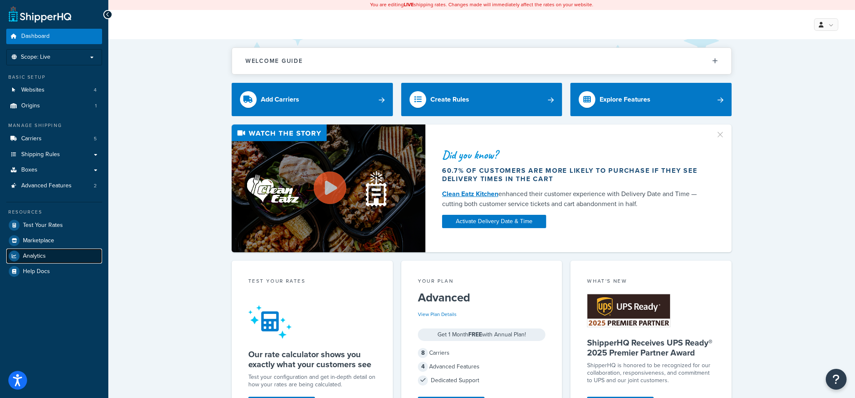
click at [71, 255] on link "Analytics" at bounding box center [54, 256] width 96 height 15
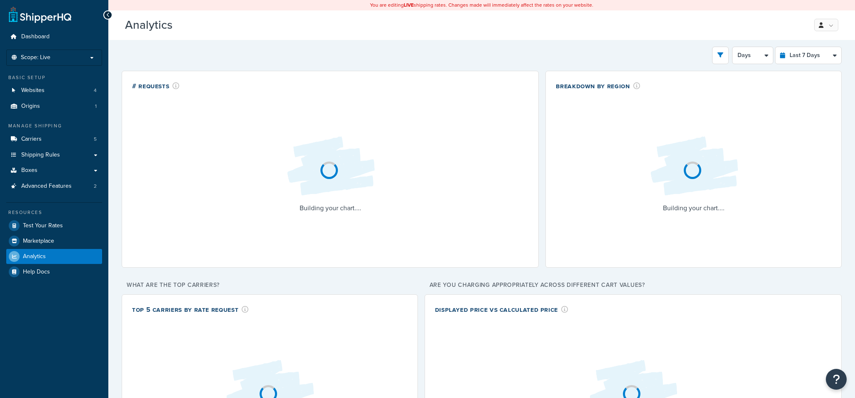
select select "last_7_days"
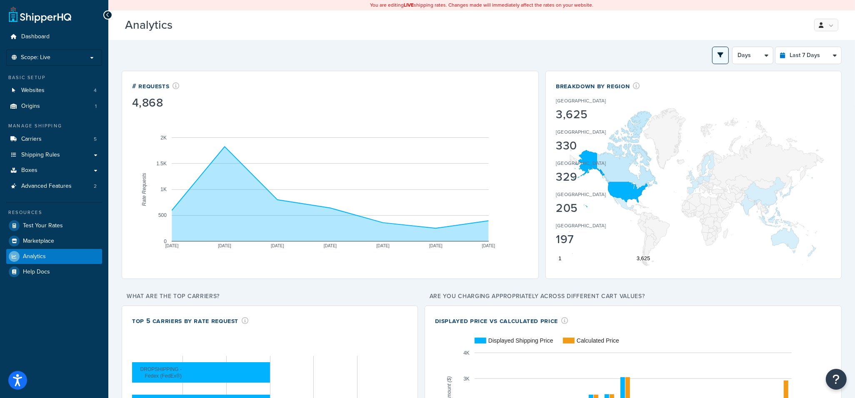
click at [720, 55] on icon "open filter drawer" at bounding box center [721, 55] width 6 height 6
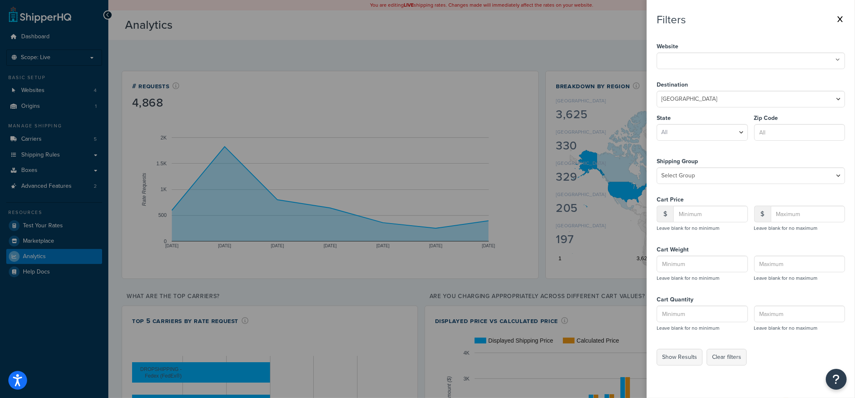
click at [720, 55] on input "text" at bounding box center [696, 59] width 74 height 9
click at [693, 357] on button "Show Results" at bounding box center [680, 357] width 46 height 17
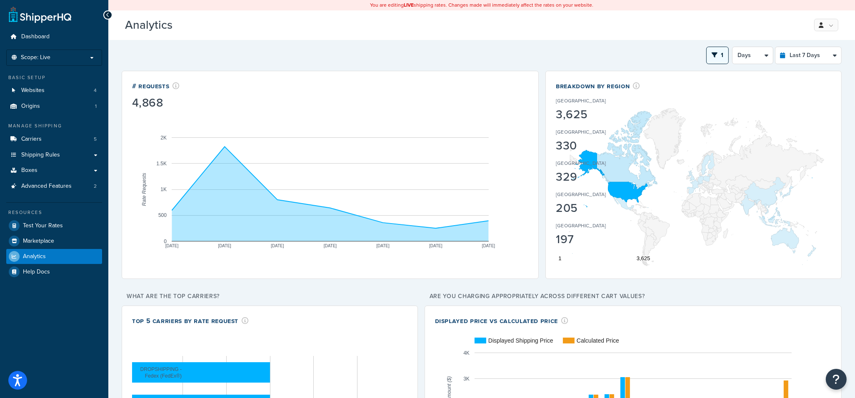
click at [715, 57] on icon "open filter drawer" at bounding box center [715, 55] width 6 height 6
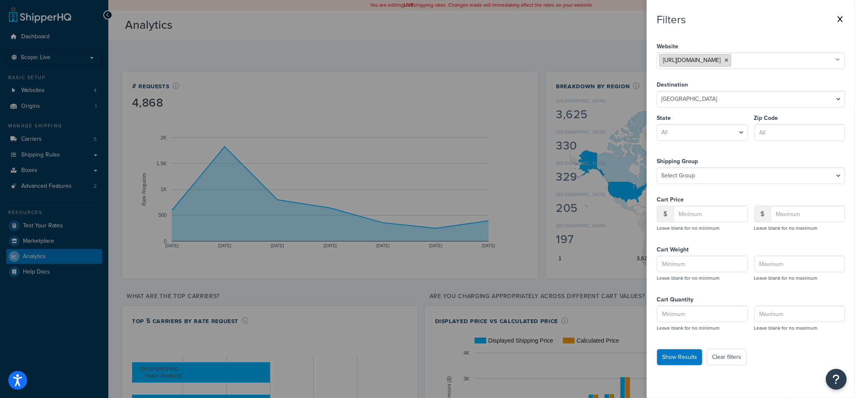
click at [729, 59] on icon at bounding box center [727, 60] width 4 height 5
click at [651, 60] on nav "Filters Website Partners Website https://ts957007-container.zoeysite.com/ Palan…" at bounding box center [751, 199] width 208 height 398
click at [675, 354] on button "Show Results" at bounding box center [680, 357] width 46 height 17
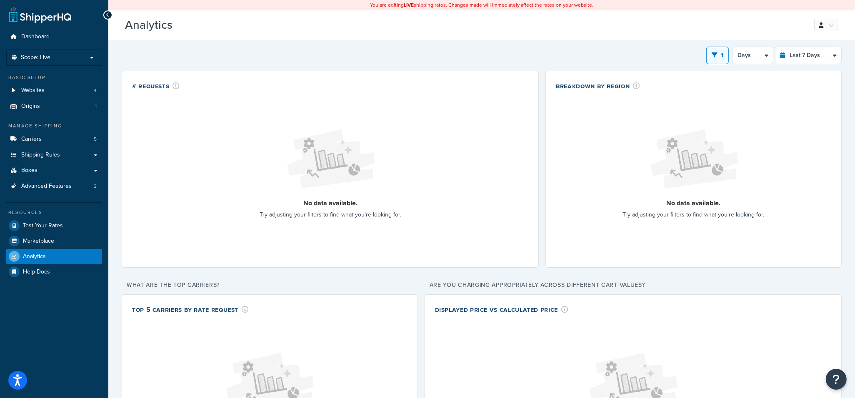
click at [729, 53] on div "1 Filters Website Partners Website https://ts957007-container.zoeysite.com/ Pal…" at bounding box center [482, 56] width 720 height 18
click at [783, 55] on span "Billing" at bounding box center [788, 59] width 14 height 8
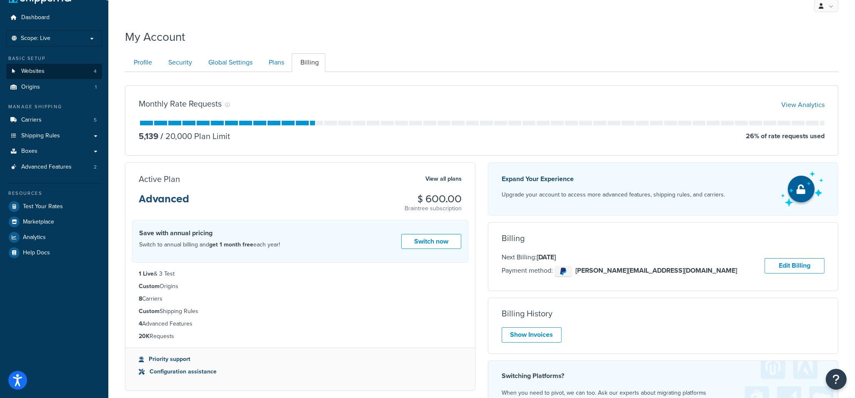
scroll to position [9, 0]
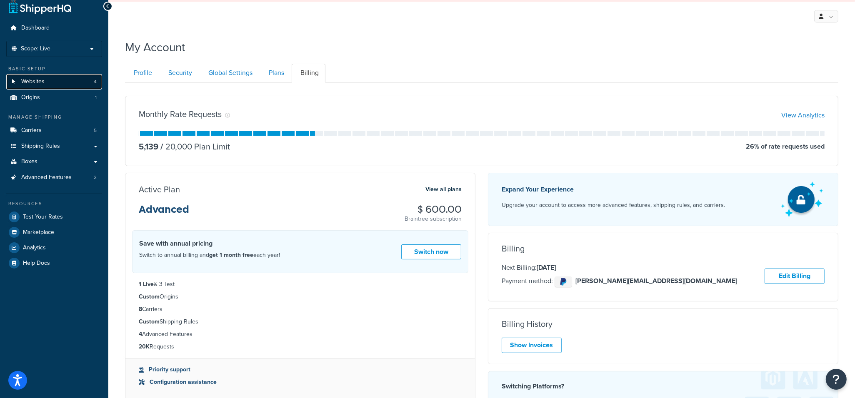
click at [49, 86] on link "Websites 4" at bounding box center [54, 81] width 96 height 15
